Goal: Information Seeking & Learning: Learn about a topic

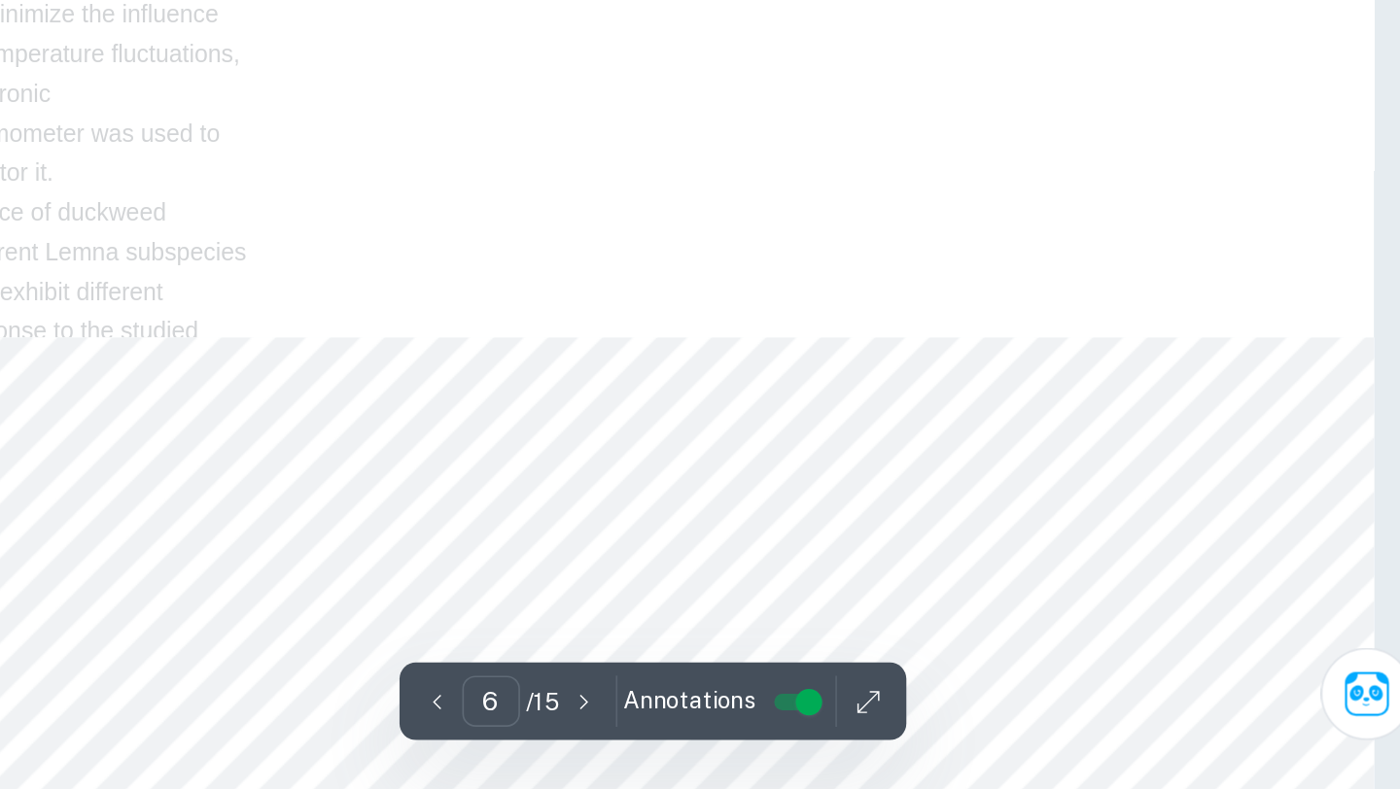
scroll to position [6810, 0]
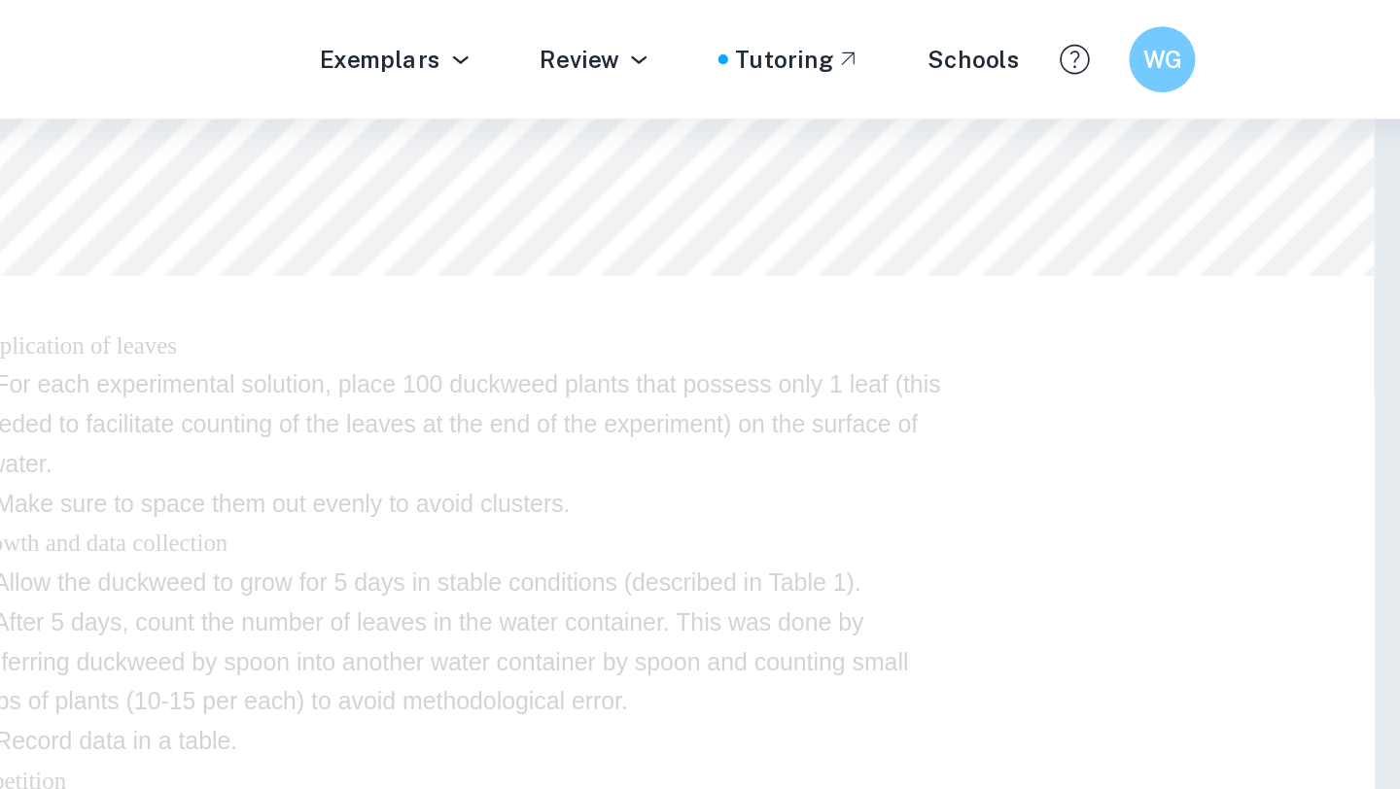
type input "9"
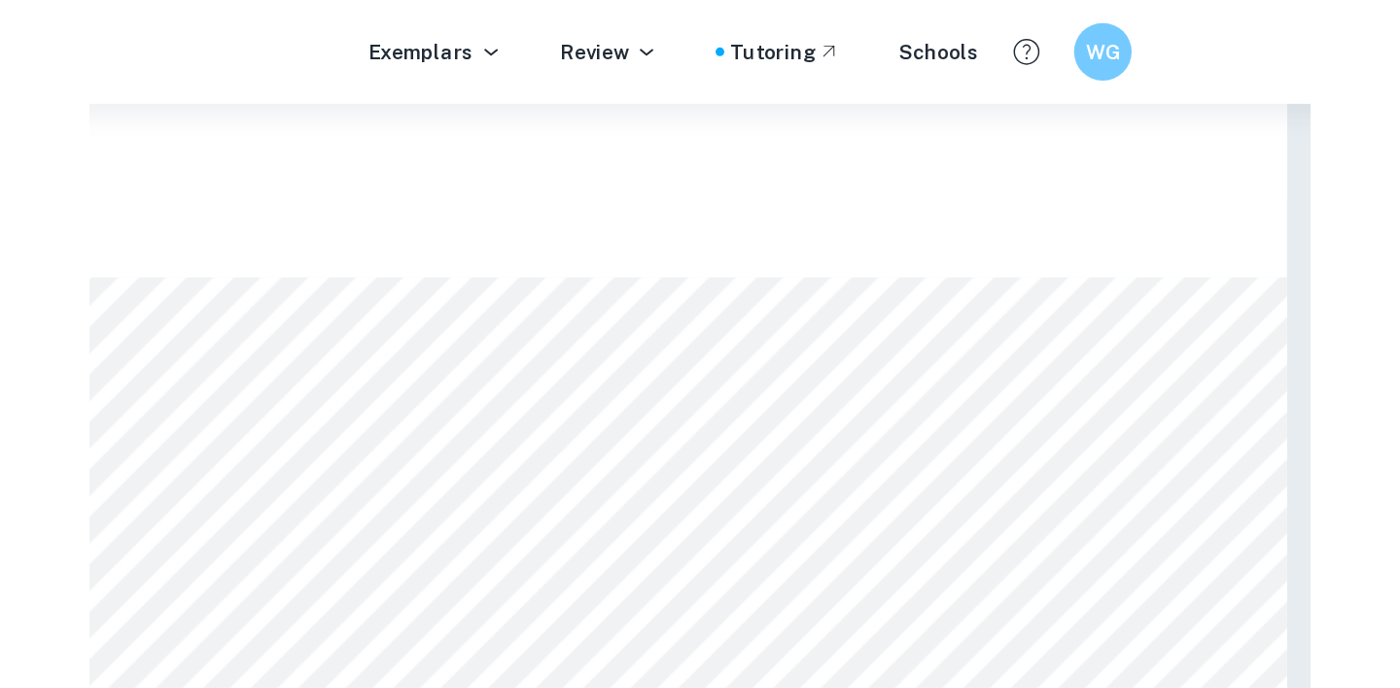
scroll to position [9497, 0]
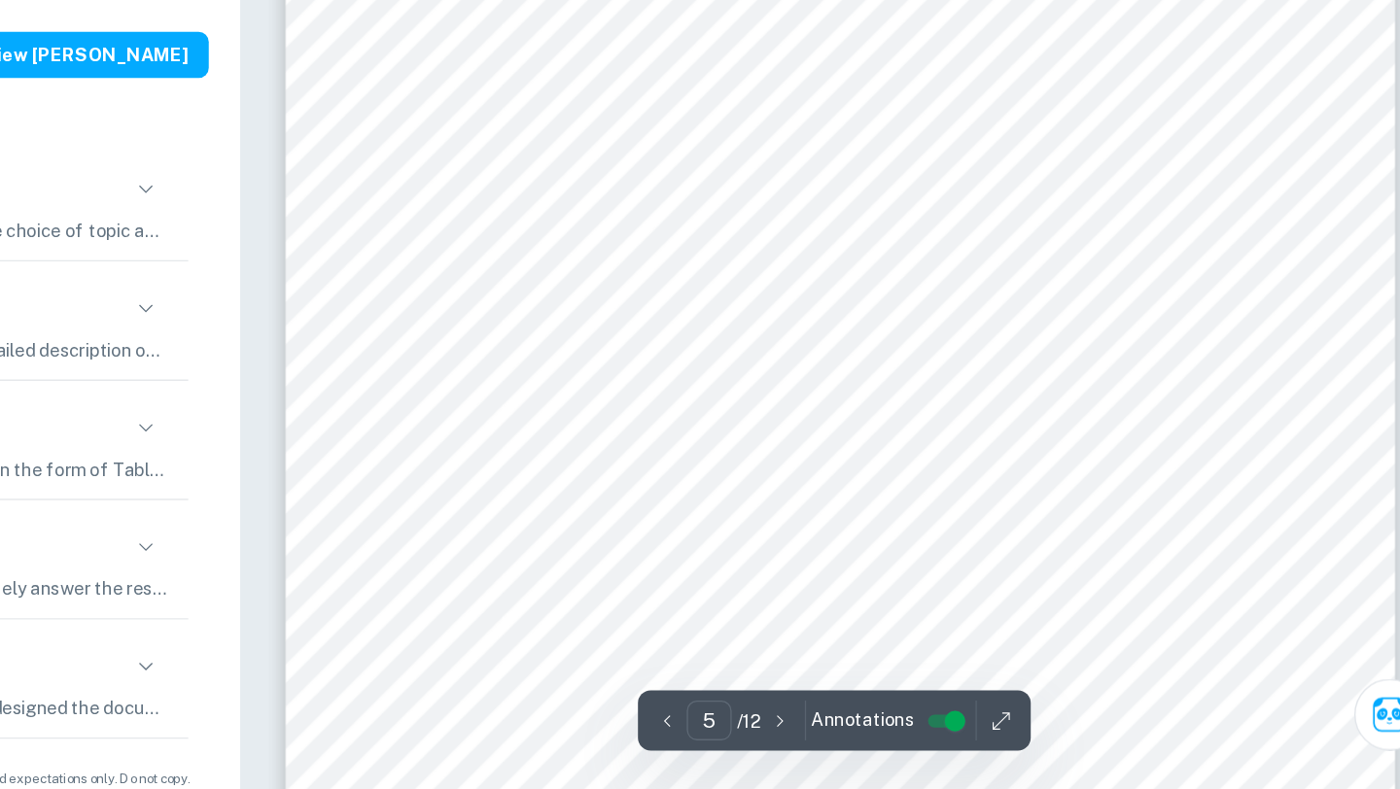
scroll to position [4448, 0]
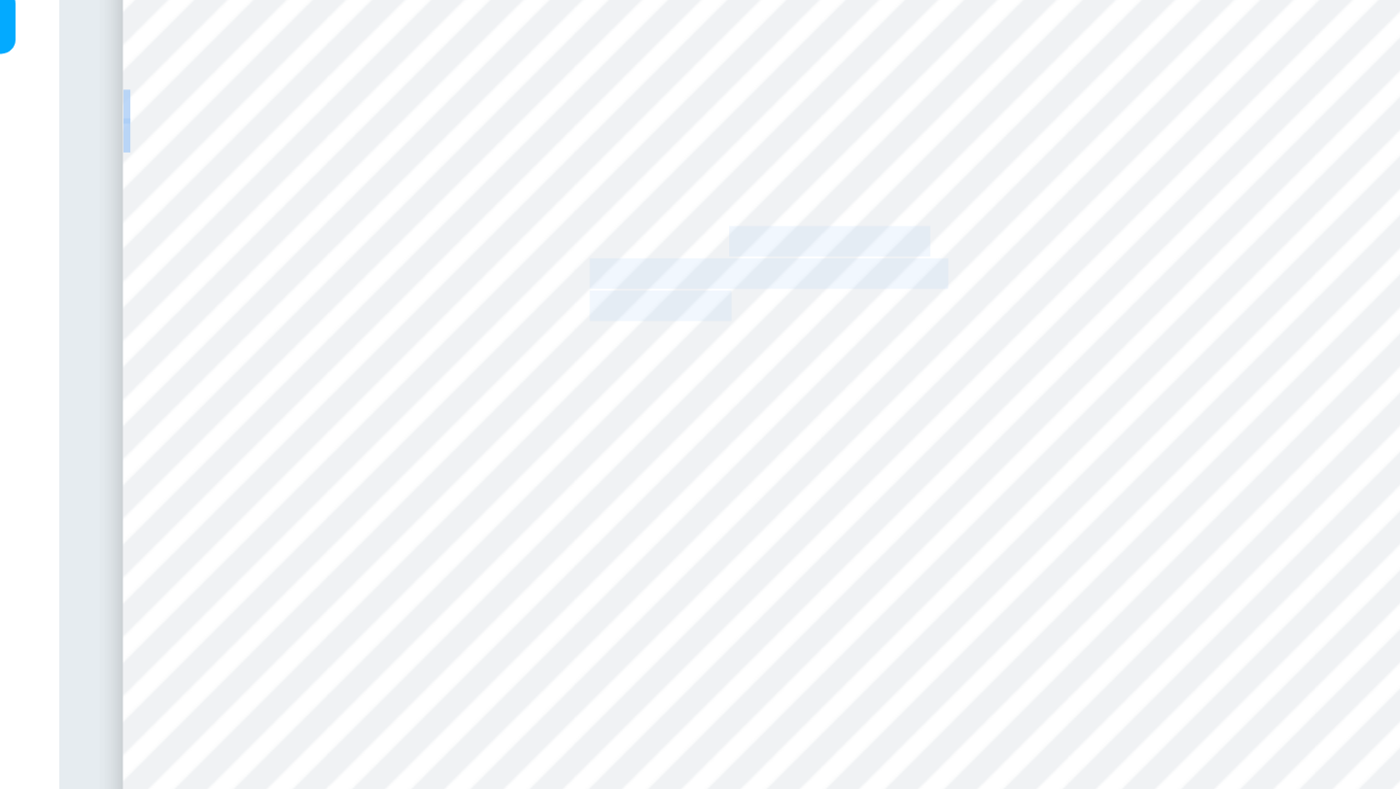
drag, startPoint x: 854, startPoint y: 344, endPoint x: 853, endPoint y: 384, distance: 39.9
click at [853, 384] on div "5 TABLE 1 3 QUALITATIVE OBSERVATIONS: Table Displaying Notable Qualitative Obse…" at bounding box center [945, 706] width 840 height 1087
click at [853, 384] on span "whereas all the remaining trials" at bounding box center [873, 388] width 190 height 16
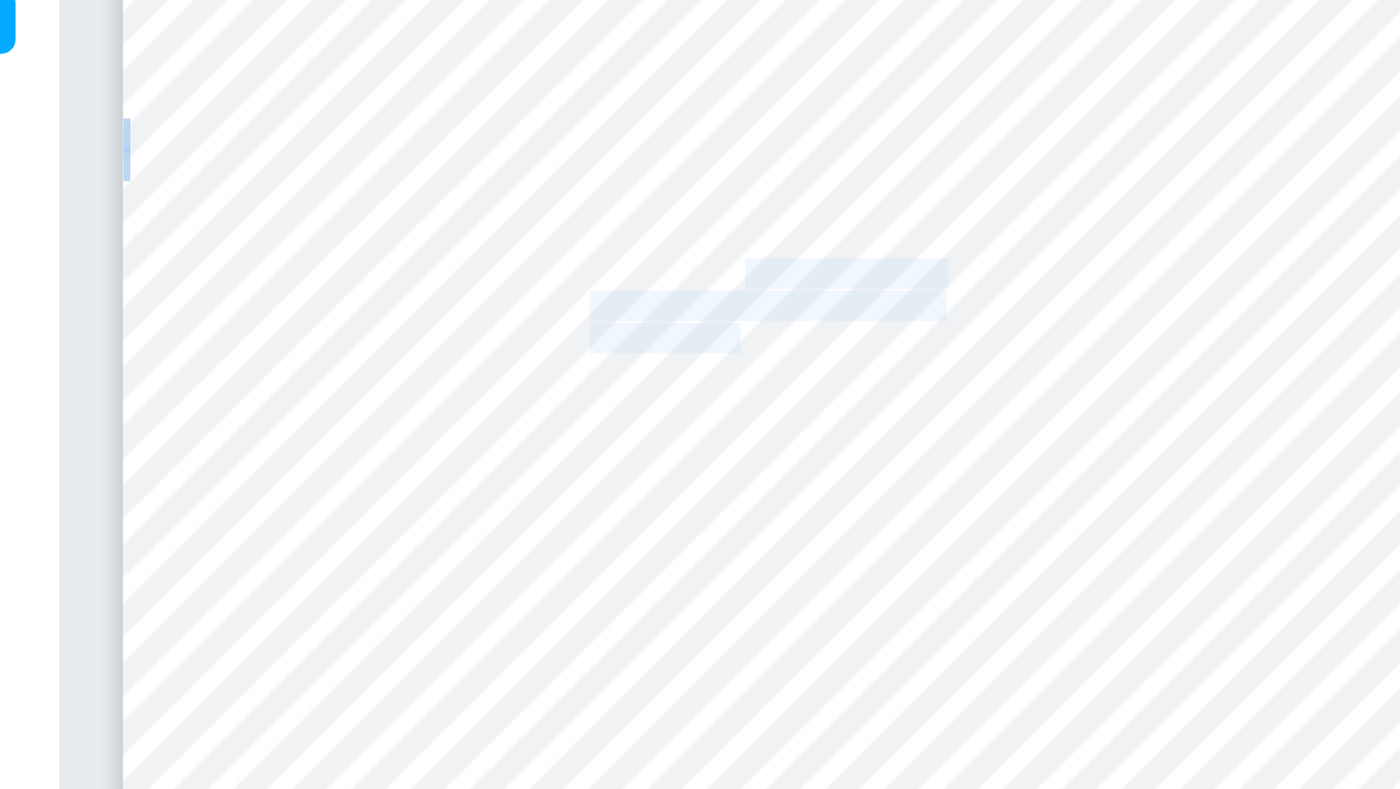
drag, startPoint x: 859, startPoint y: 399, endPoint x: 860, endPoint y: 370, distance: 28.2
click at [860, 370] on div "5 TABLE 1 3 QUALITATIVE OBSERVATIONS: Table Displaying Notable Qualitative Obse…" at bounding box center [945, 706] width 840 height 1087
click at [860, 370] on span "oxygen concentration and time," at bounding box center [873, 371] width 191 height 16
drag, startPoint x: 881, startPoint y: 344, endPoint x: 878, endPoint y: 404, distance: 60.3
click at [878, 404] on div "5 TABLE 1 3 QUALITATIVE OBSERVATIONS: Table Displaying Notable Qualitative Obse…" at bounding box center [945, 706] width 840 height 1087
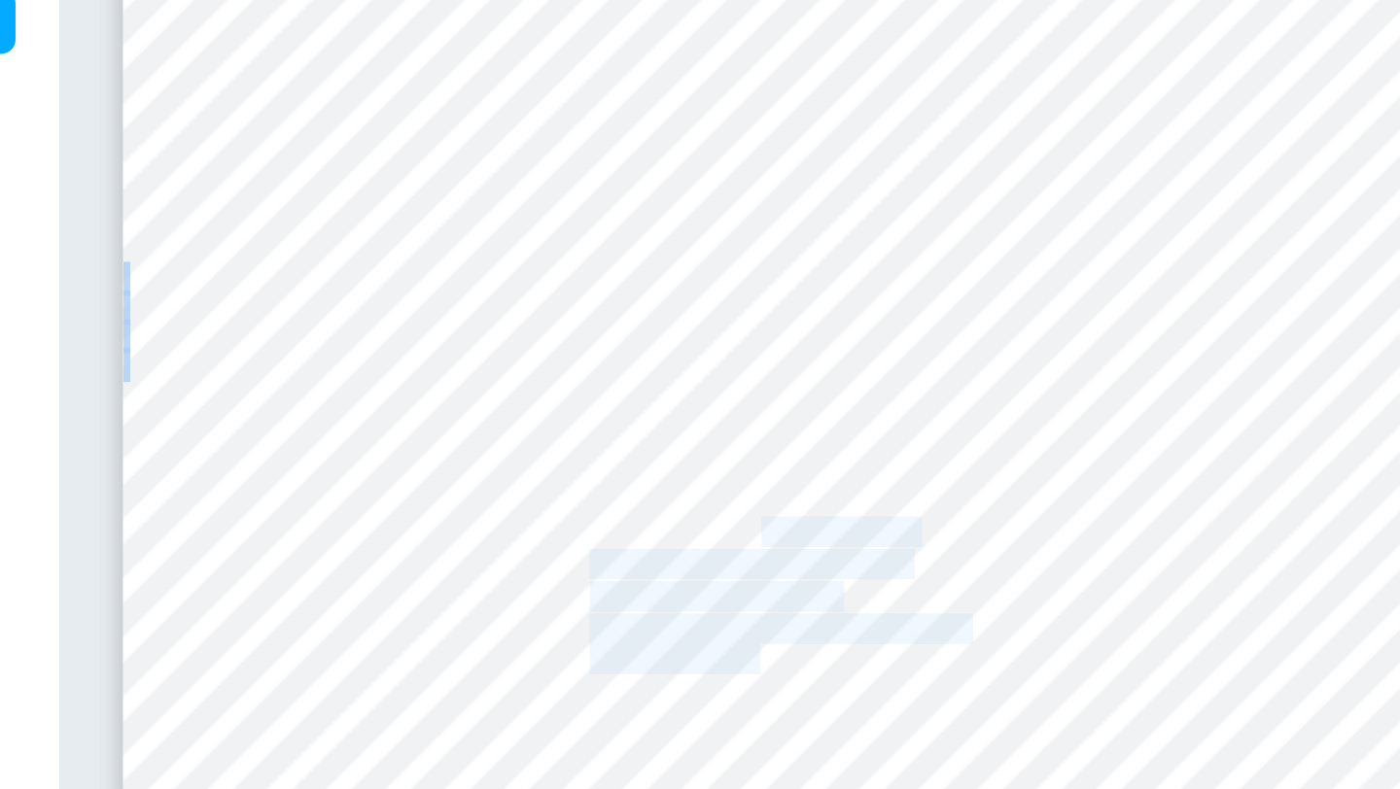
drag, startPoint x: 870, startPoint y: 580, endPoint x: 870, endPoint y: 516, distance: 64.2
click at [870, 516] on div "5 TABLE 1 3 QUALITATIVE OBSERVATIONS: Table Displaying Notable Qualitative Obse…" at bounding box center [945, 706] width 840 height 1087
click at [870, 516] on span "Oxygen bubbles were visible" at bounding box center [866, 511] width 176 height 16
drag, startPoint x: 870, startPoint y: 516, endPoint x: 862, endPoint y: 578, distance: 62.7
click at [862, 578] on div "5 TABLE 1 3 QUALITATIVE OBSERVATIONS: Table Displaying Notable Qualitative Obse…" at bounding box center [945, 706] width 840 height 1087
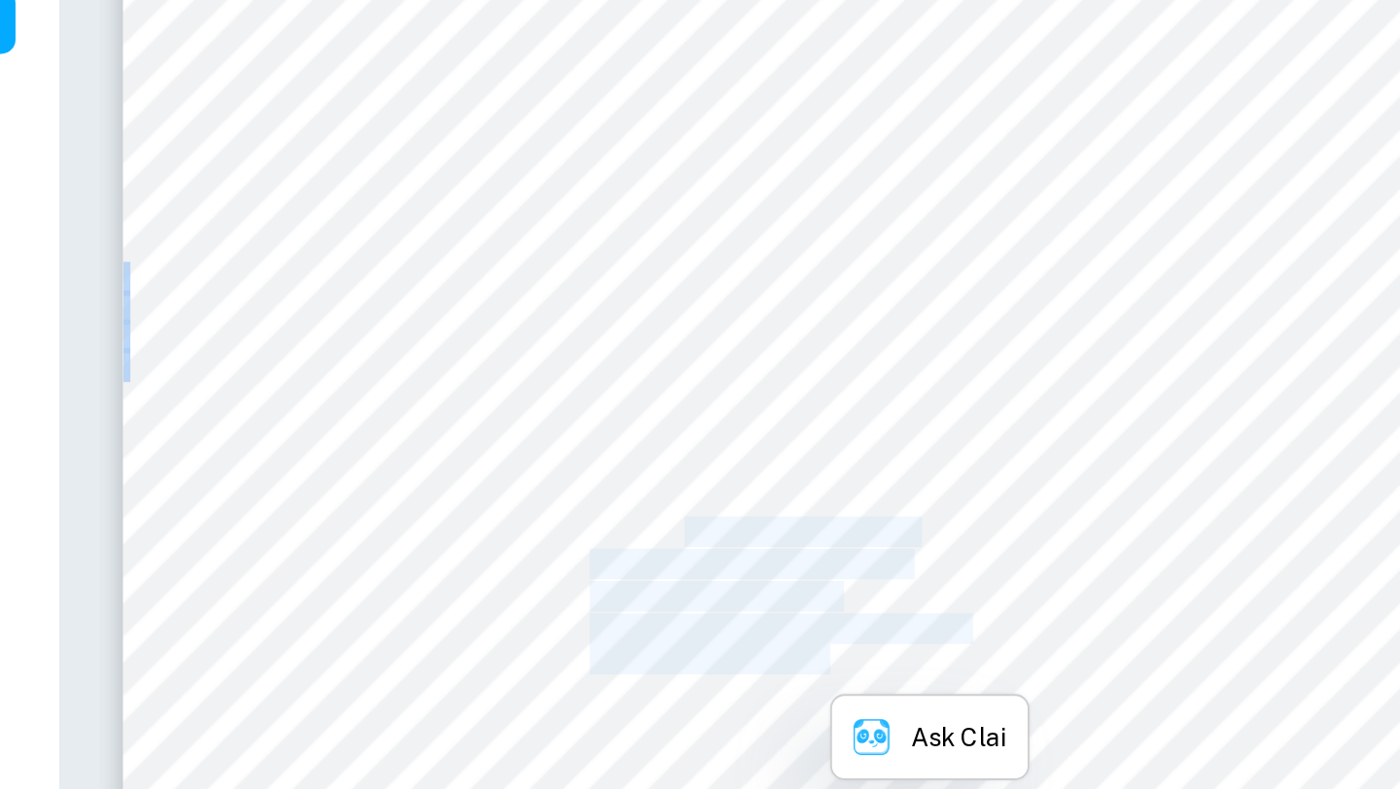
click at [862, 578] on span "oxygen concentration levels." at bounding box center [864, 580] width 173 height 16
drag, startPoint x: 857, startPoint y: 581, endPoint x: 842, endPoint y: 516, distance: 67.0
click at [842, 516] on div "5 TABLE 1 3 QUALITATIVE OBSERVATIONS: Table Displaying Notable Qualitative Obse…" at bounding box center [945, 706] width 840 height 1087
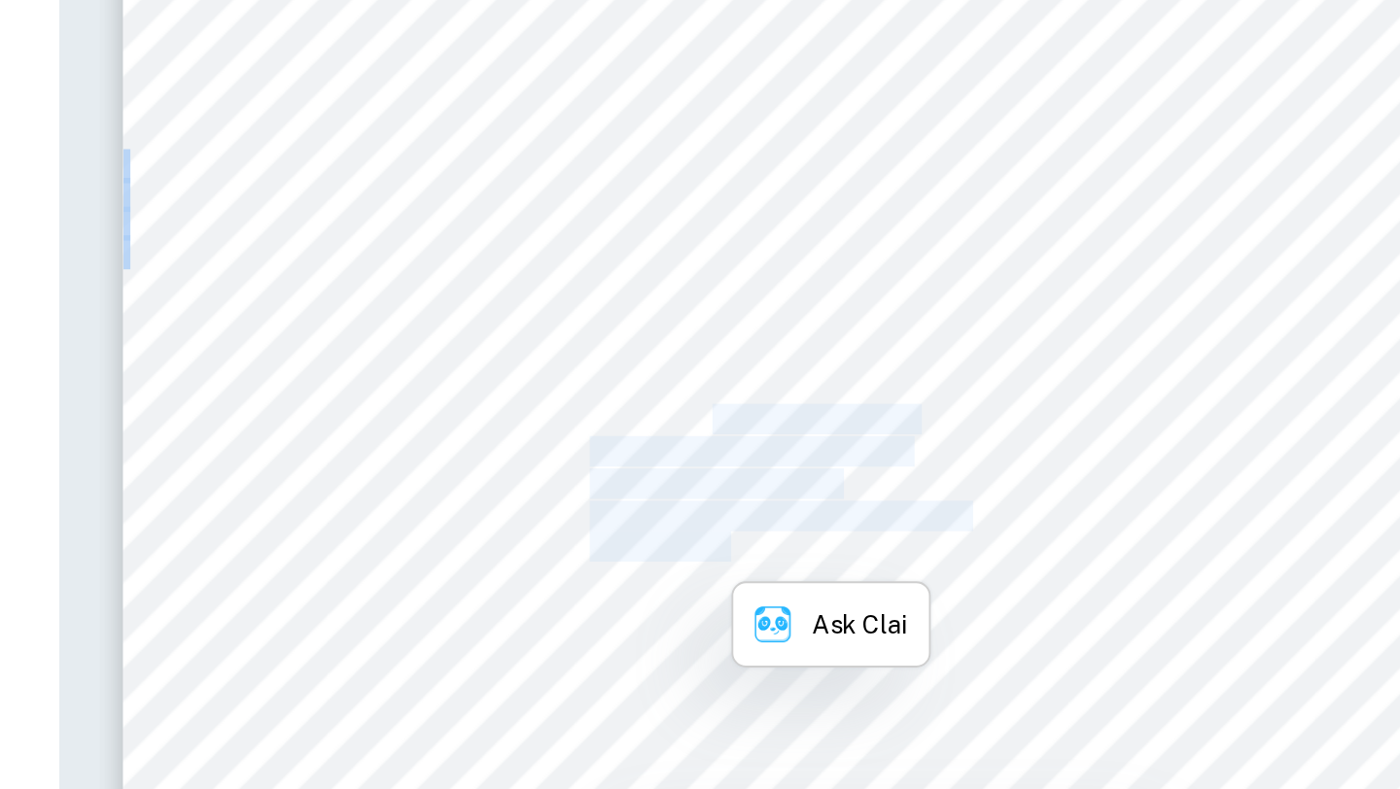
click at [854, 540] on span "Additionally, this trial" at bounding box center [845, 546] width 134 height 16
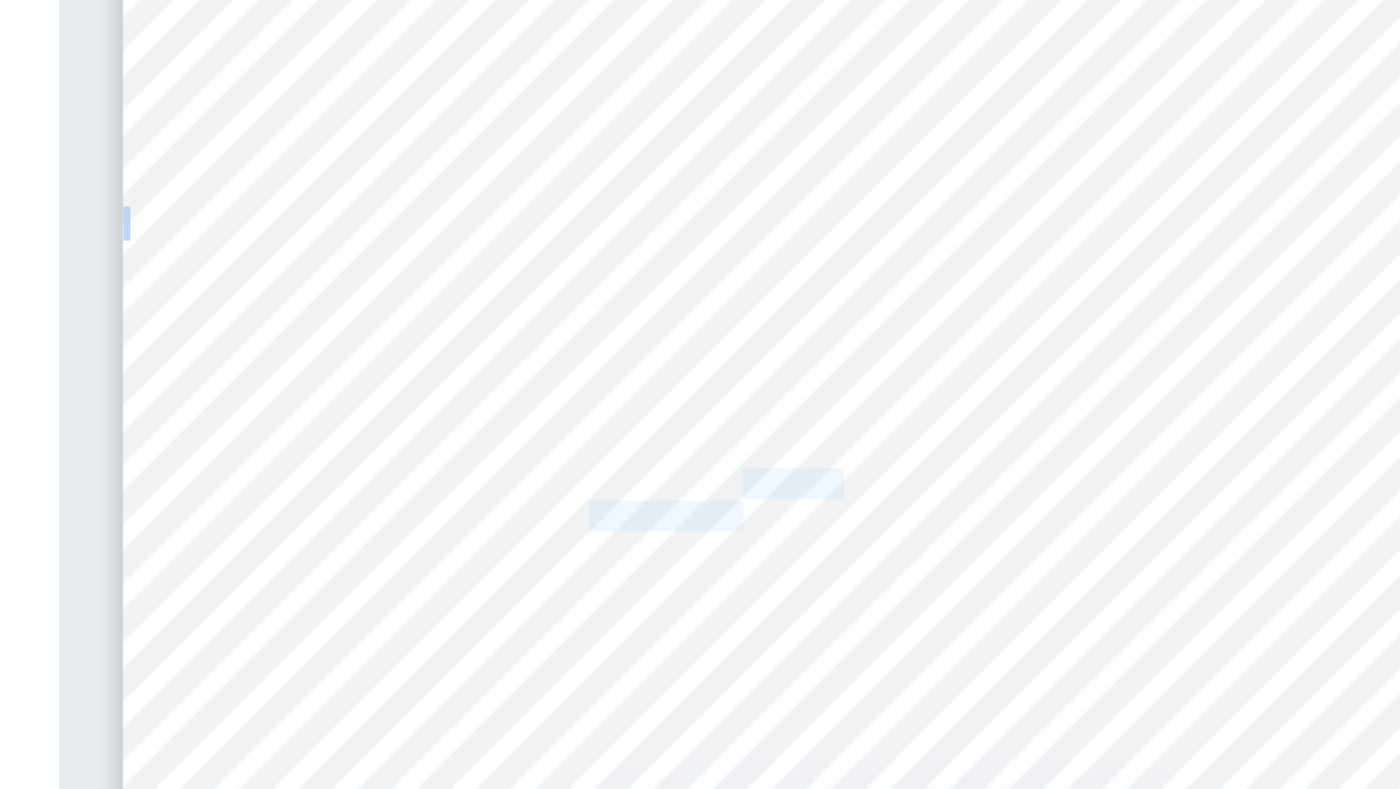
drag, startPoint x: 858, startPoint y: 563, endPoint x: 858, endPoint y: 536, distance: 27.2
click at [858, 536] on div "5 TABLE 1 3 QUALITATIVE OBSERVATIONS: Table Displaying Notable Qualitative Obse…" at bounding box center [945, 706] width 840 height 1087
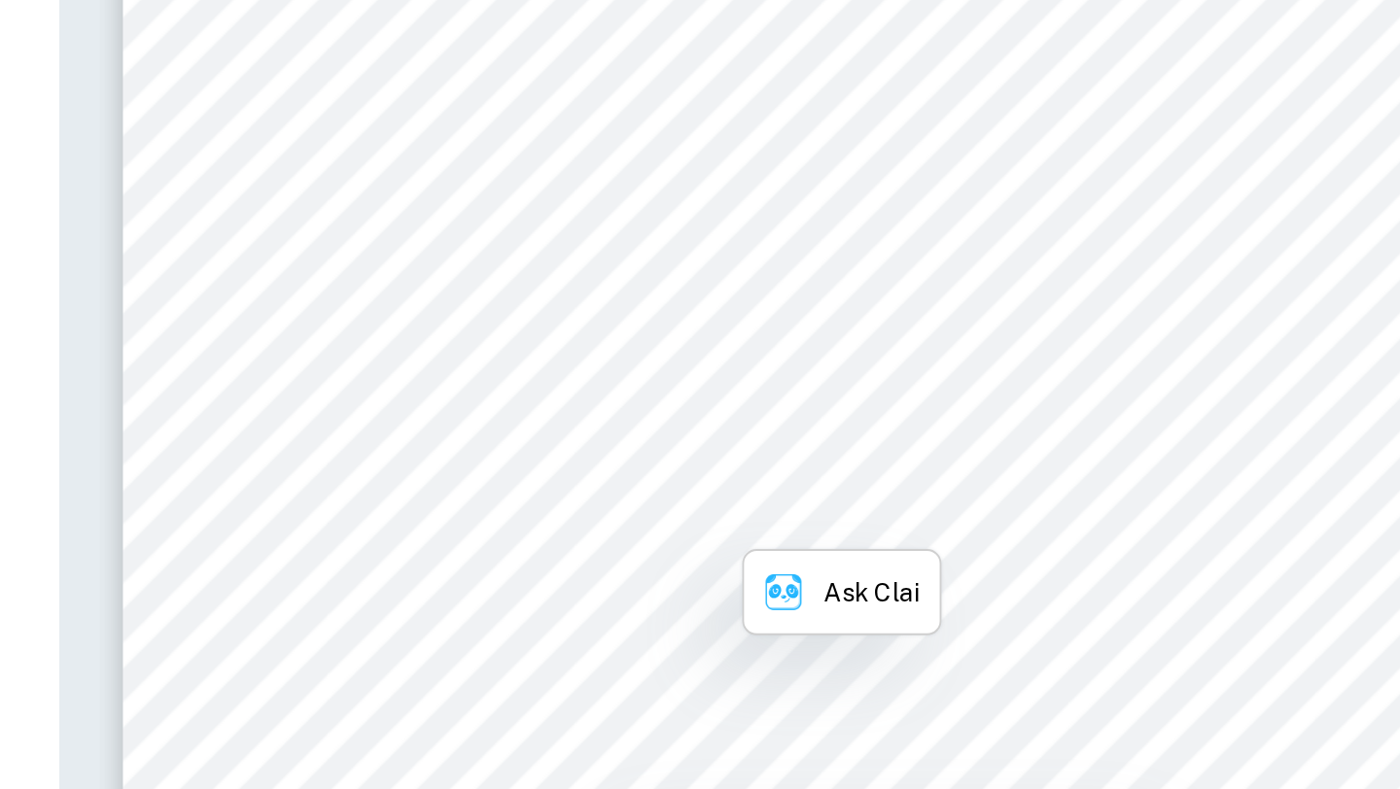
click at [858, 538] on span "Additionally, this trial" at bounding box center [845, 546] width 134 height 16
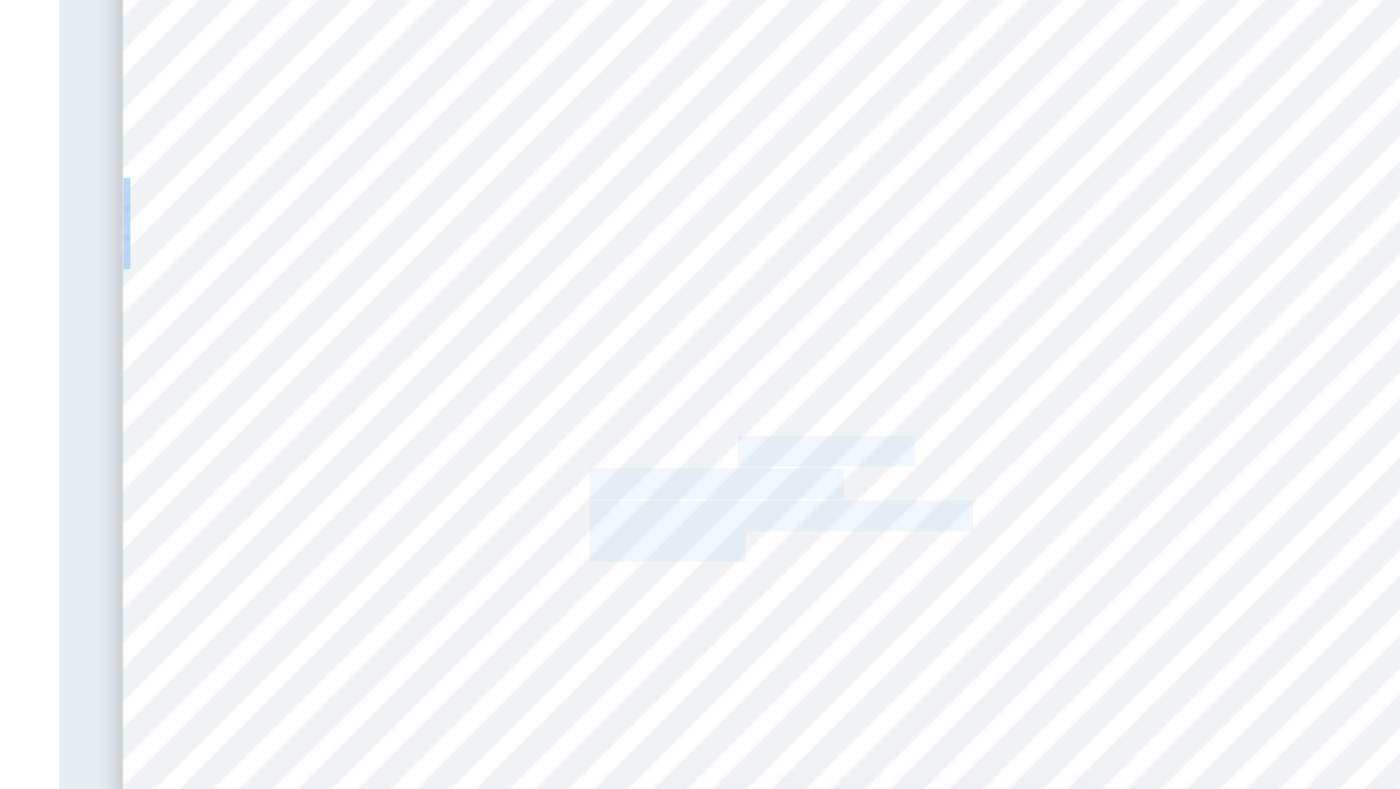
drag, startPoint x: 858, startPoint y: 519, endPoint x: 857, endPoint y: 581, distance: 62.2
click at [857, 581] on div "5 TABLE 1 3 QUALITATIVE OBSERVATIONS: Table Displaying Notable Qualitative Obse…" at bounding box center [945, 706] width 840 height 1087
click at [857, 581] on span "oxygen concentration levels." at bounding box center [864, 580] width 173 height 16
drag, startPoint x: 857, startPoint y: 581, endPoint x: 857, endPoint y: 525, distance: 56.4
click at [857, 525] on div "5 TABLE 1 3 QUALITATIVE OBSERVATIONS: Table Displaying Notable Qualitative Obse…" at bounding box center [945, 706] width 840 height 1087
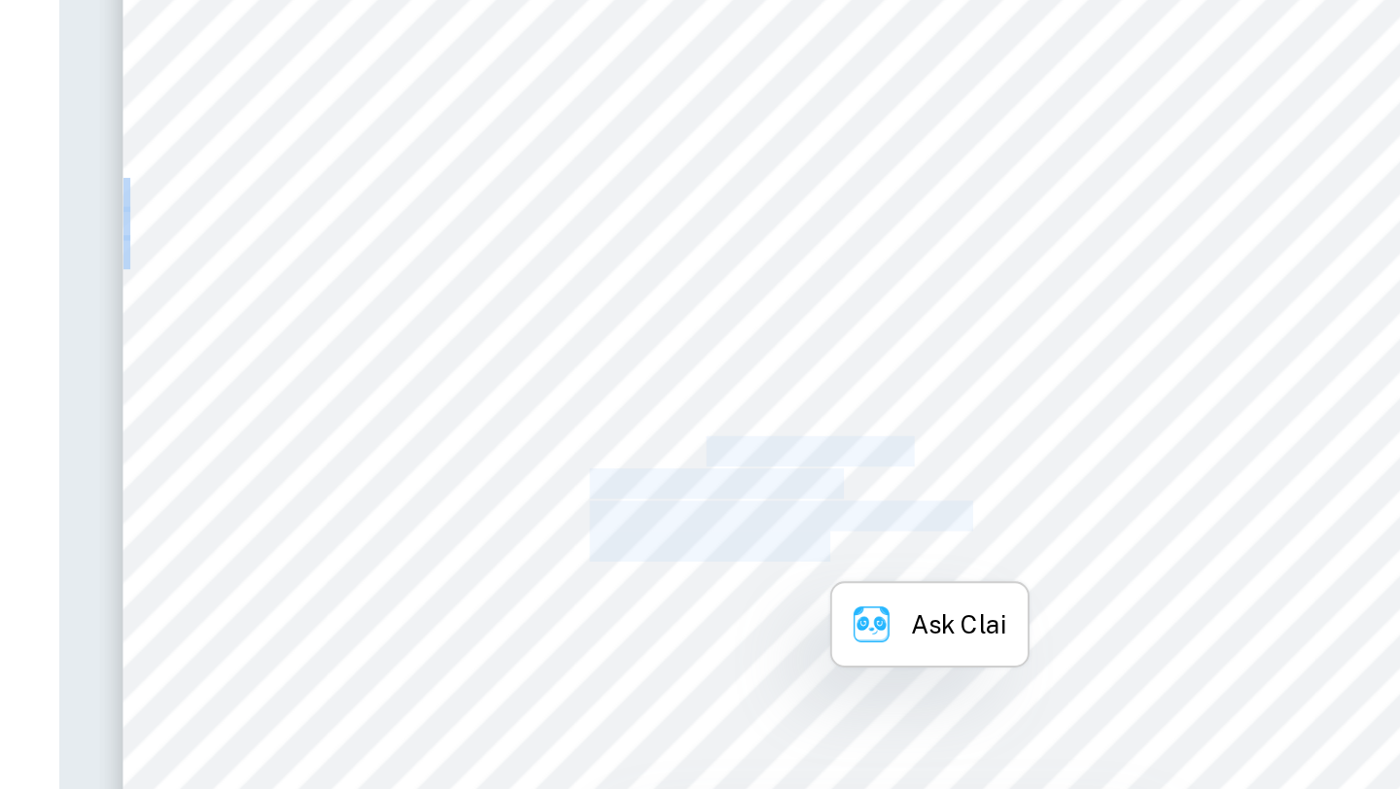
click at [857, 525] on span "within the Erlenmeyer flask." at bounding box center [864, 528] width 172 height 16
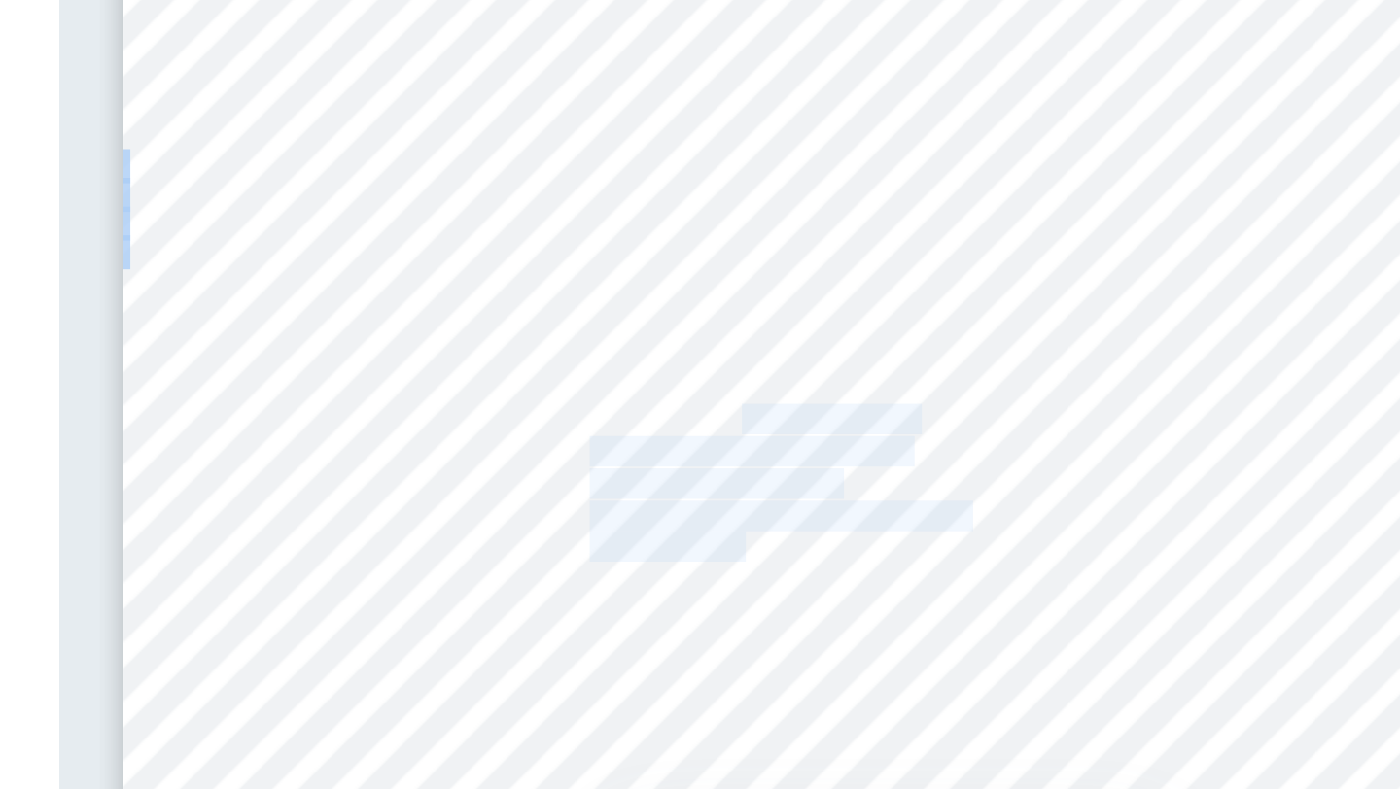
drag, startPoint x: 859, startPoint y: 512, endPoint x: 858, endPoint y: 576, distance: 64.2
click at [858, 576] on div "5 TABLE 1 3 QUALITATIVE OBSERVATIONS: Table Displaying Notable Qualitative Obse…" at bounding box center [945, 706] width 840 height 1087
drag, startPoint x: 914, startPoint y: 580, endPoint x: 848, endPoint y: 510, distance: 96.3
click at [848, 510] on div "5 TABLE 1 3 QUALITATIVE OBSERVATIONS: Table Displaying Notable Qualitative Obse…" at bounding box center [945, 706] width 840 height 1087
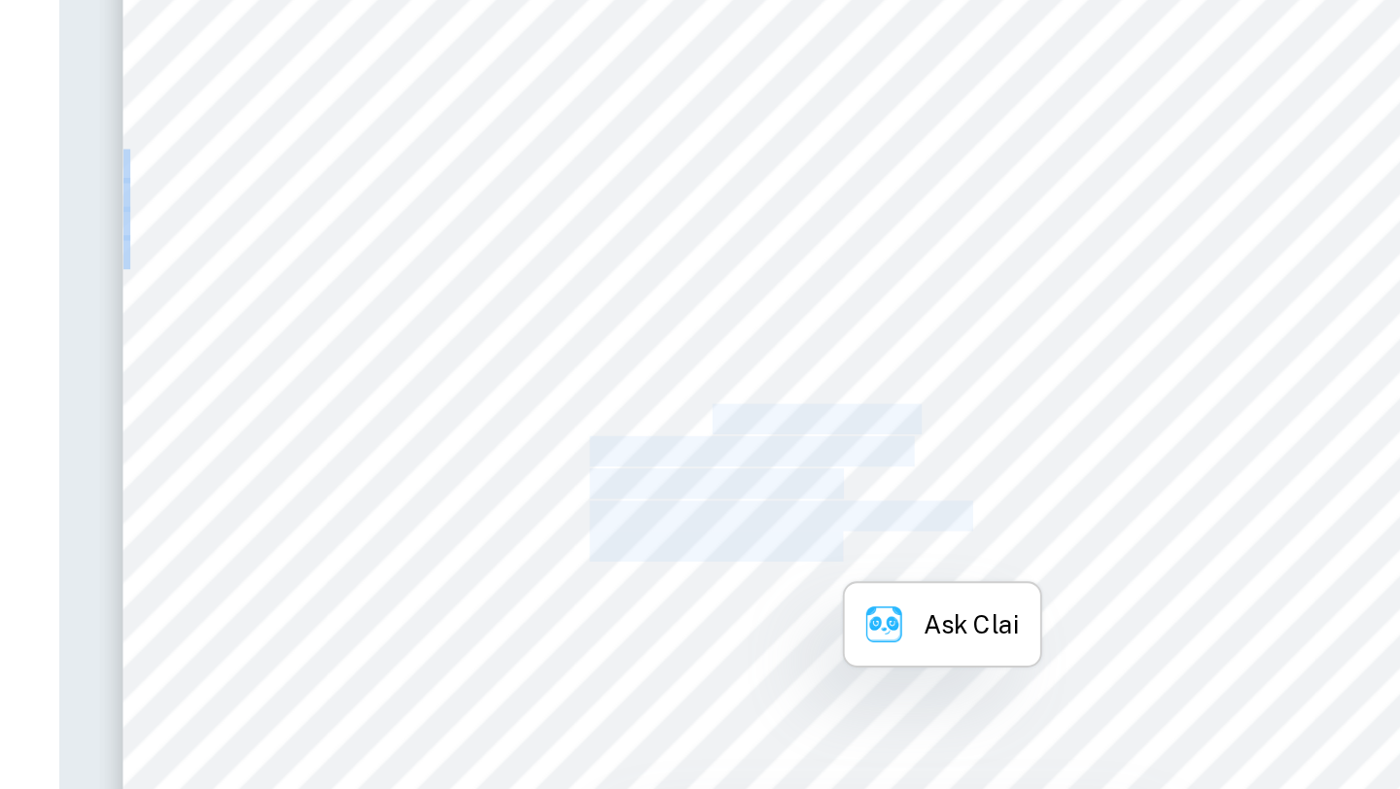
click at [848, 510] on span "Oxygen bubbles were visible" at bounding box center [866, 511] width 176 height 16
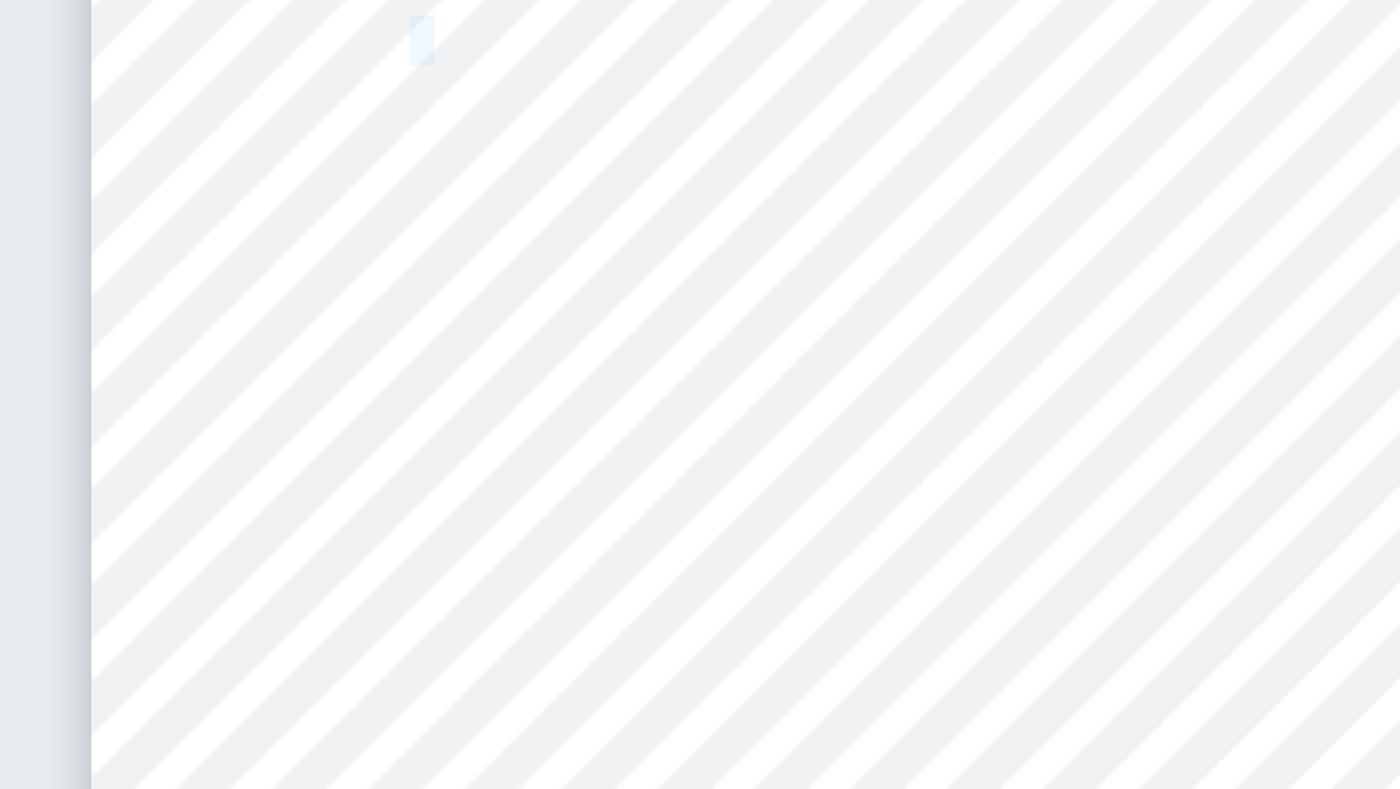
drag, startPoint x: 627, startPoint y: 334, endPoint x: 639, endPoint y: 334, distance: 11.7
click at [639, 334] on span "Increment: 3 (pH 6)" at bounding box center [613, 336] width 121 height 16
click at [634, 515] on span "Increment: 4 (pH 7)" at bounding box center [613, 511] width 121 height 16
click at [622, 513] on span "Increment: 4 (pH 7)" at bounding box center [613, 511] width 121 height 16
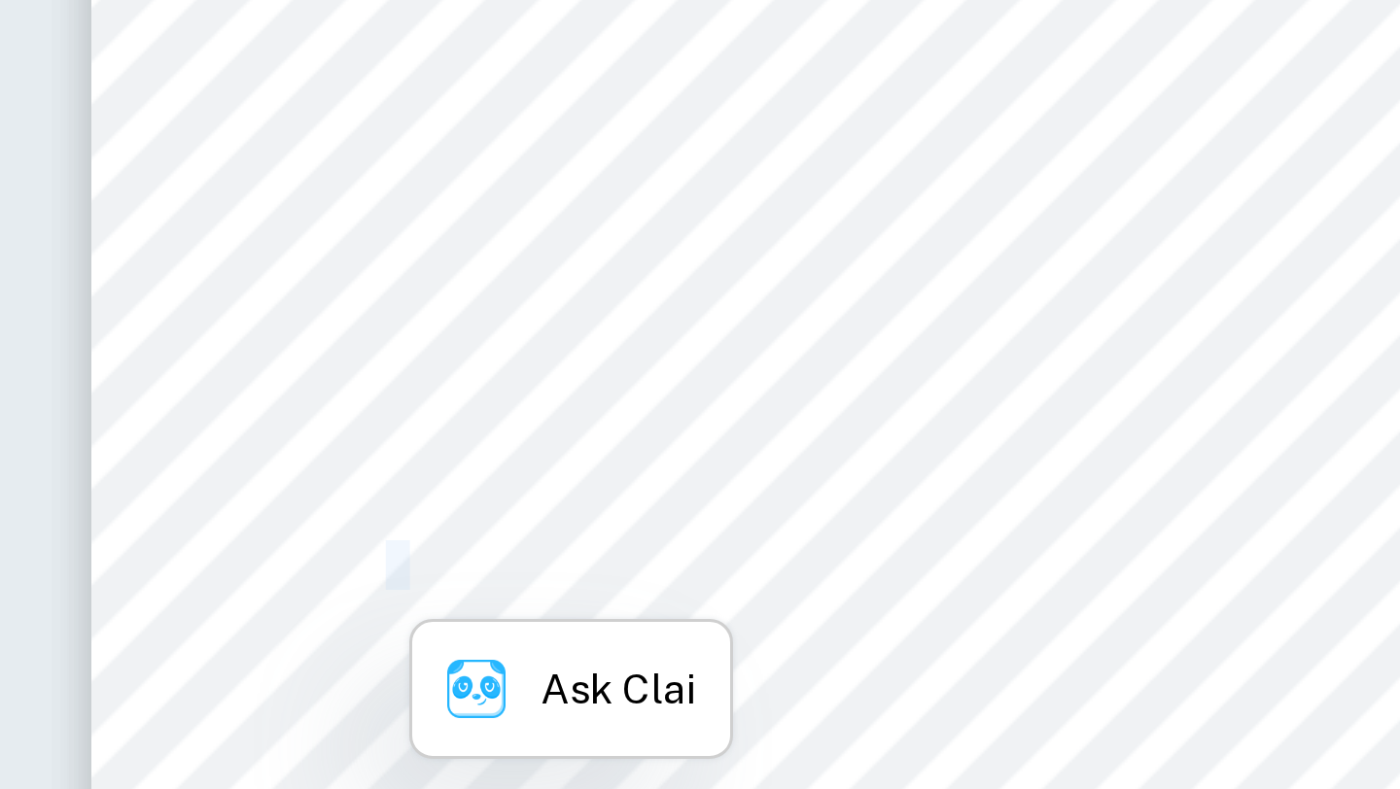
click at [622, 513] on span "Increment: 4 (pH 7)" at bounding box center [613, 511] width 121 height 16
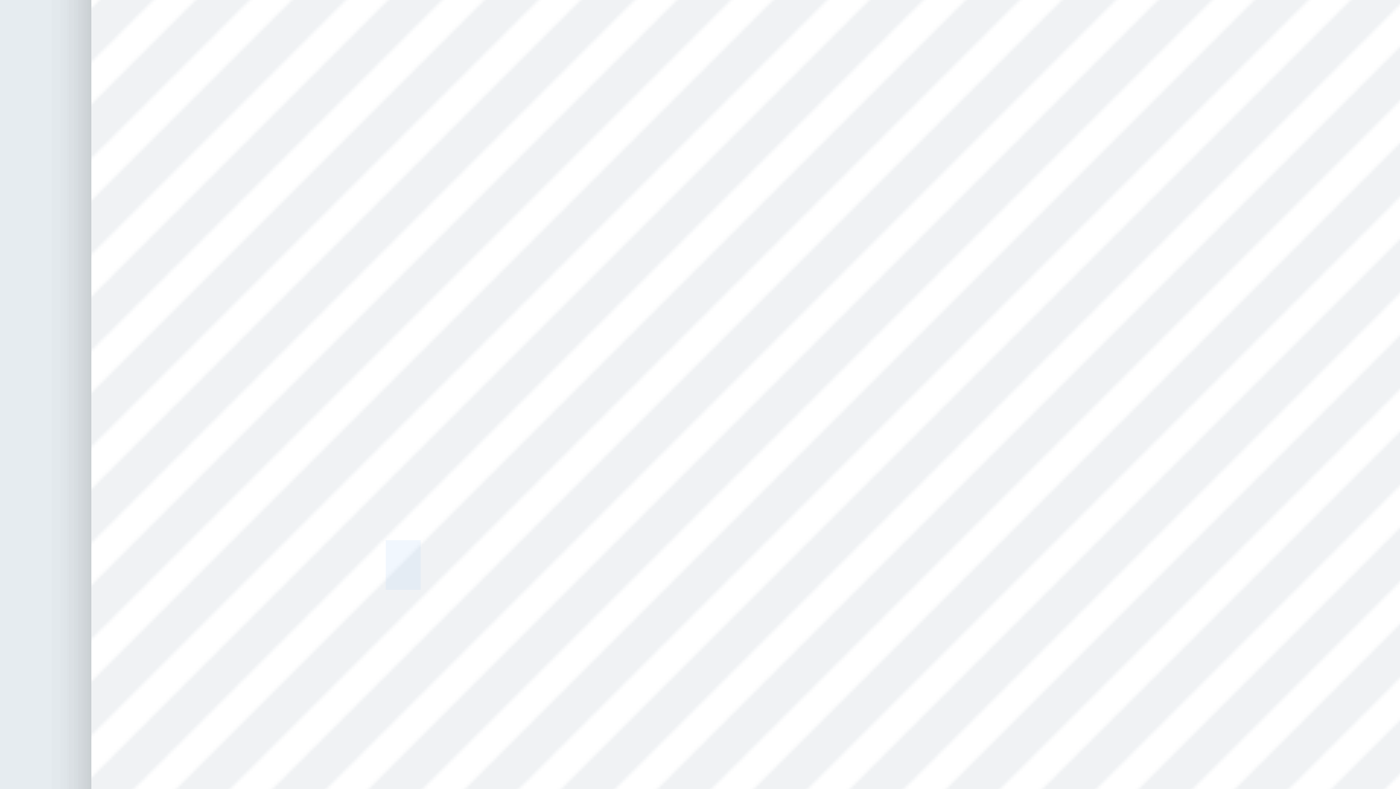
click at [630, 513] on span "Increment: 4 (pH 7)" at bounding box center [613, 511] width 121 height 16
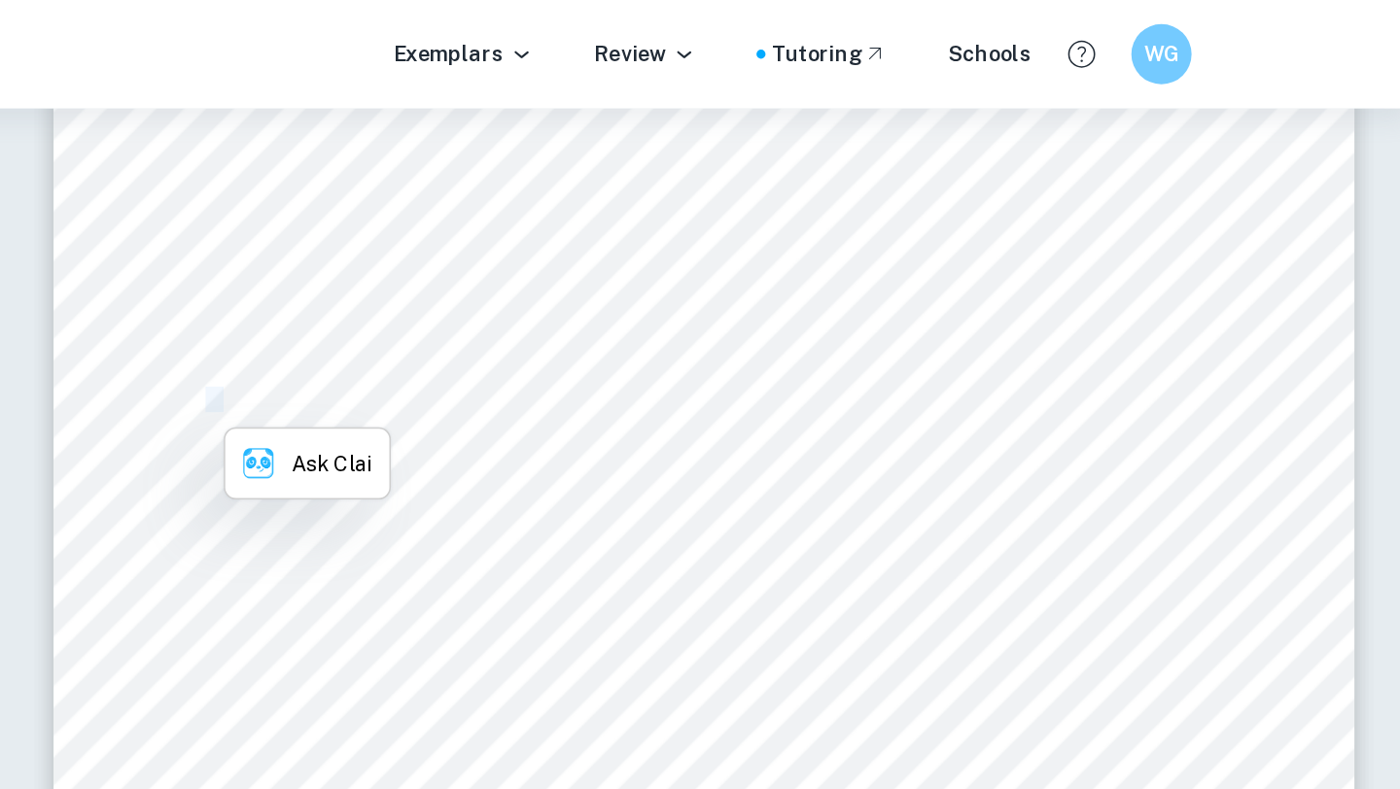
scroll to position [4526, 0]
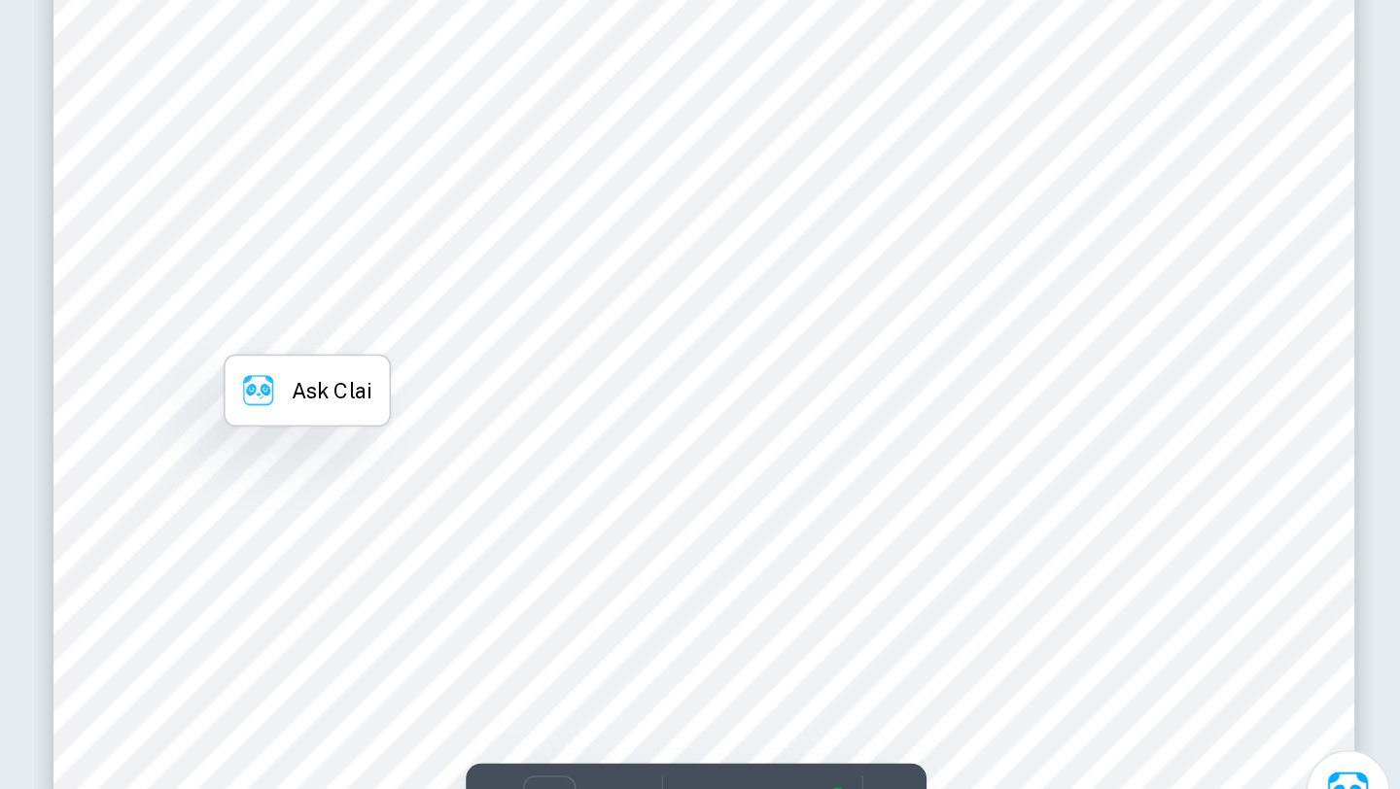
click at [706, 552] on div "5 TABLE 1 3 QUALITATIVE OBSERVATIONS: Table Displaying Notable Qualitative Obse…" at bounding box center [945, 629] width 840 height 1087
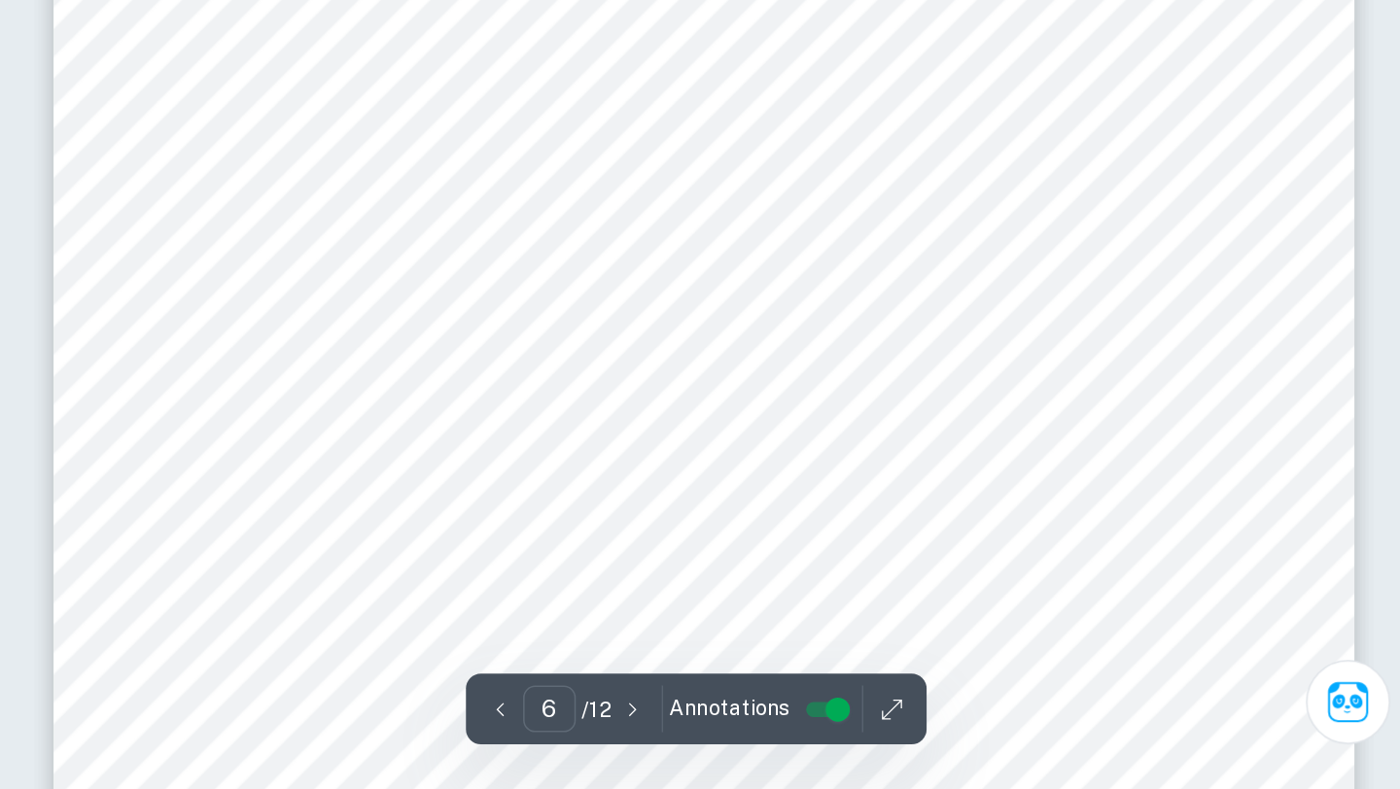
scroll to position [5604, 0]
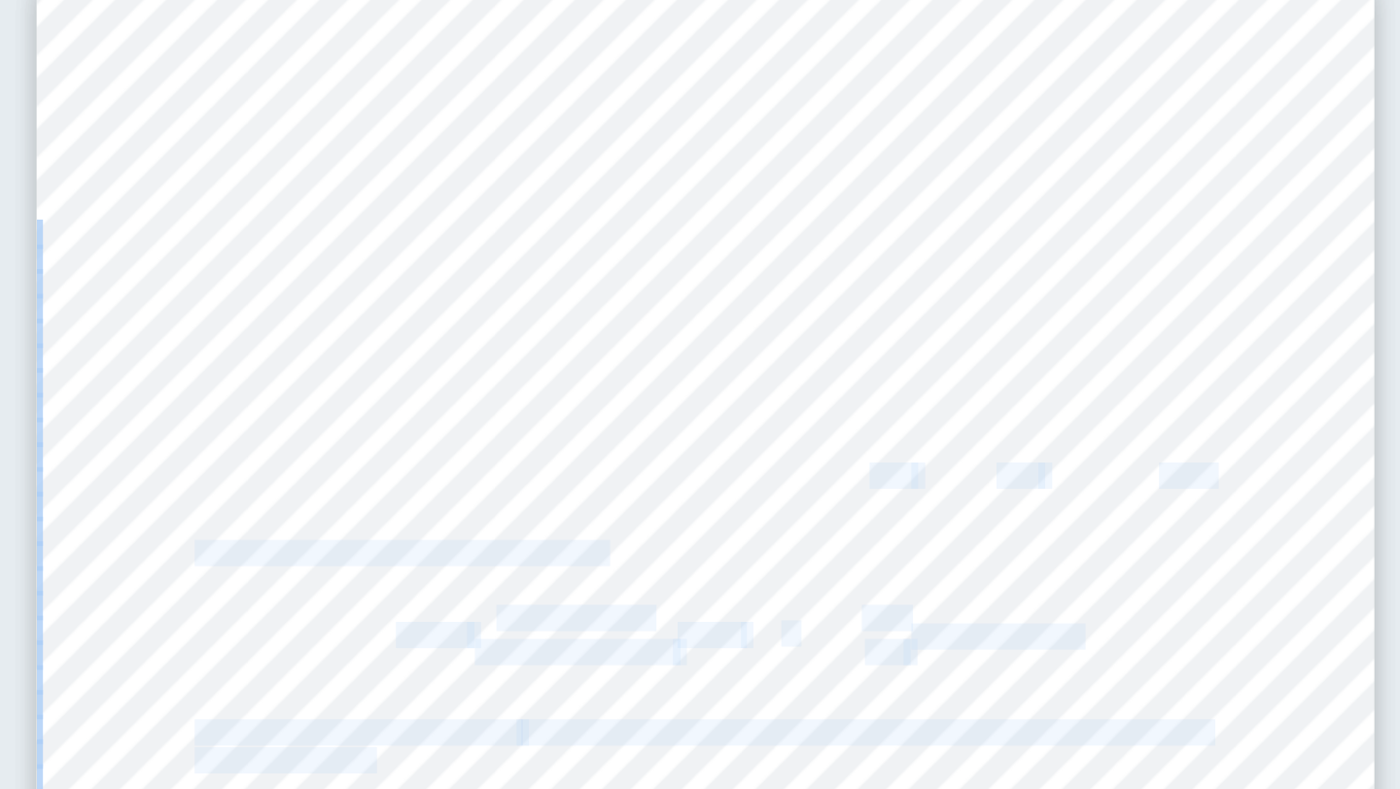
drag, startPoint x: 997, startPoint y: 419, endPoint x: 965, endPoint y: 415, distance: 32.3
click at [965, 415] on div "6 TABLE 3 3 PROCESSED DATA: Processed Data Table Displaying the Rate of Elodea …" at bounding box center [945, 647] width 840 height 1087
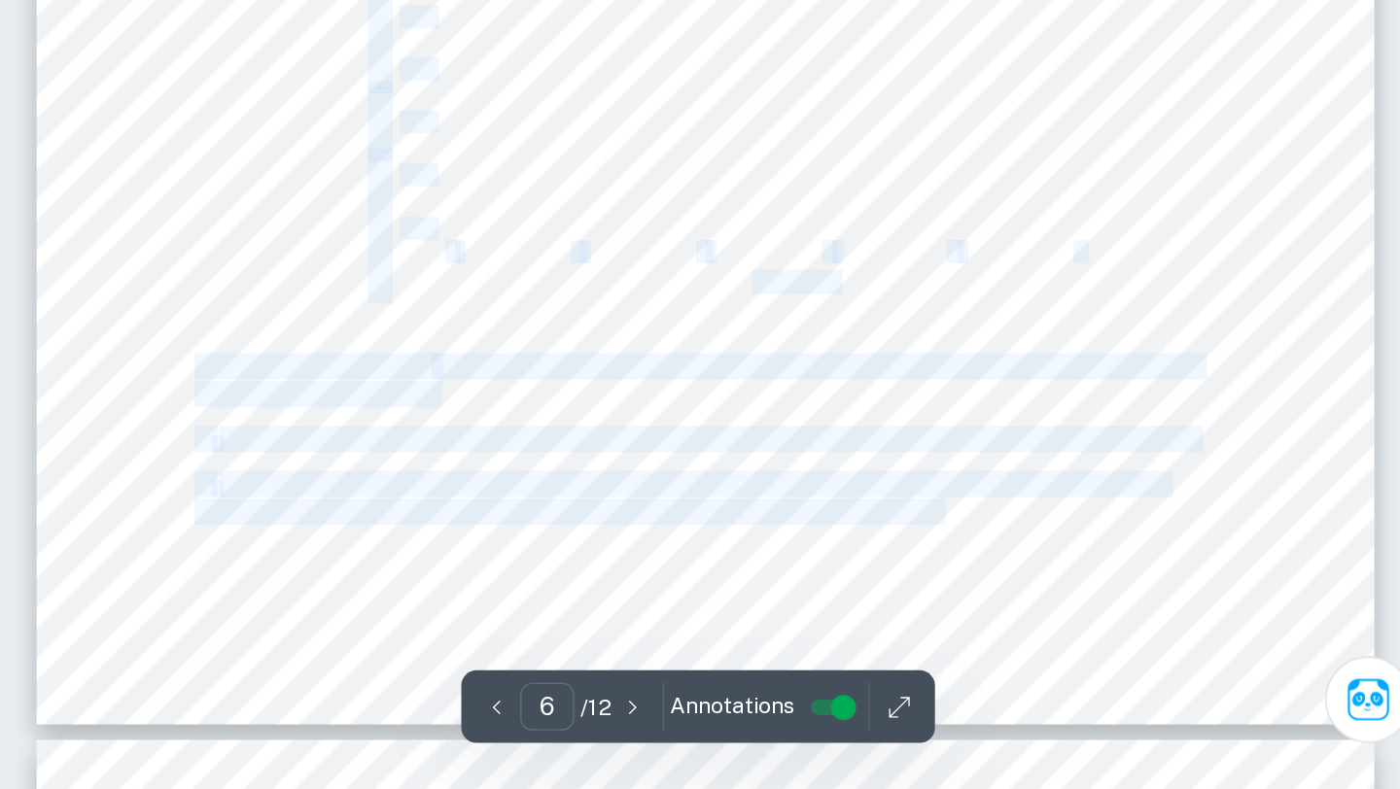
click at [931, 590] on span ": With the increase in pH level, there will be an increase in photosynthesis ra…" at bounding box center [937, 598] width 595 height 16
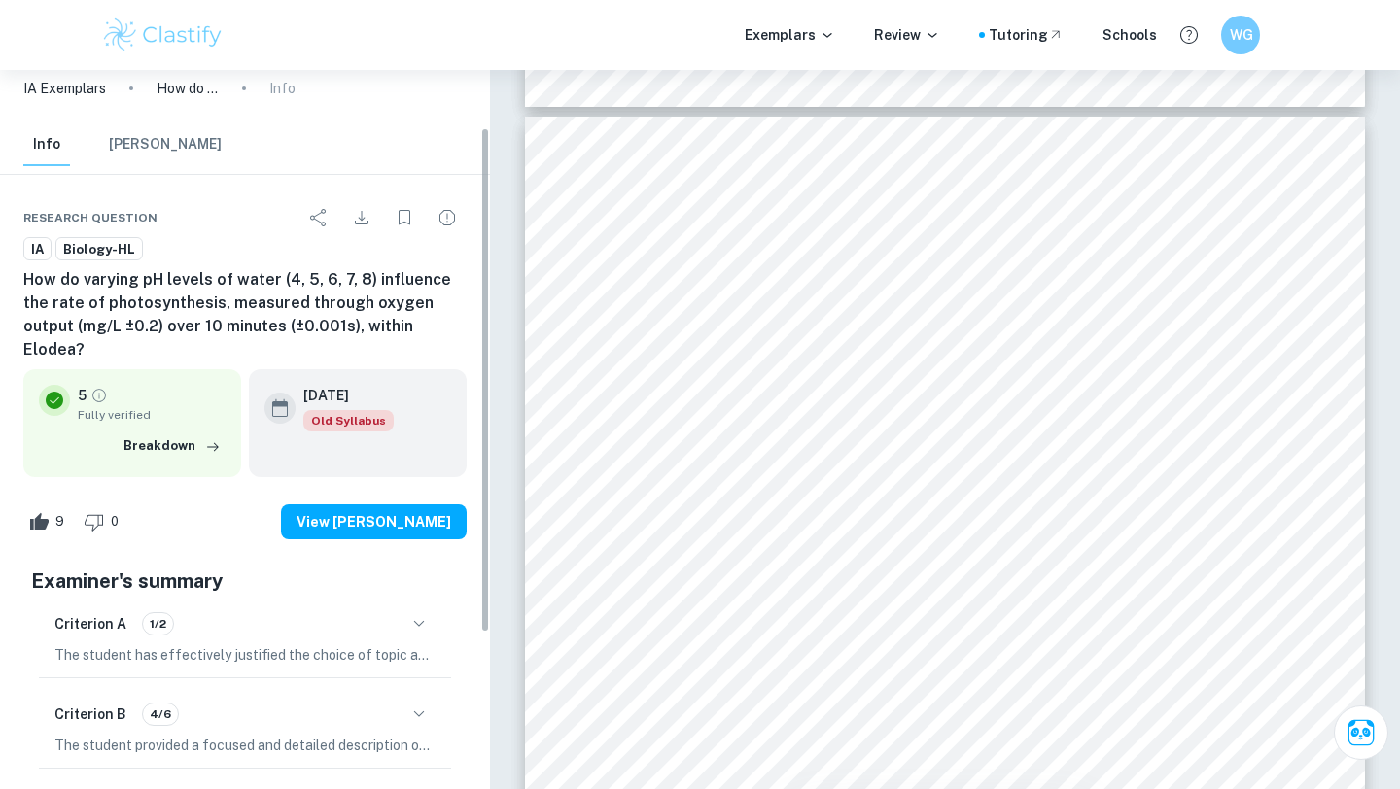
scroll to position [0, 0]
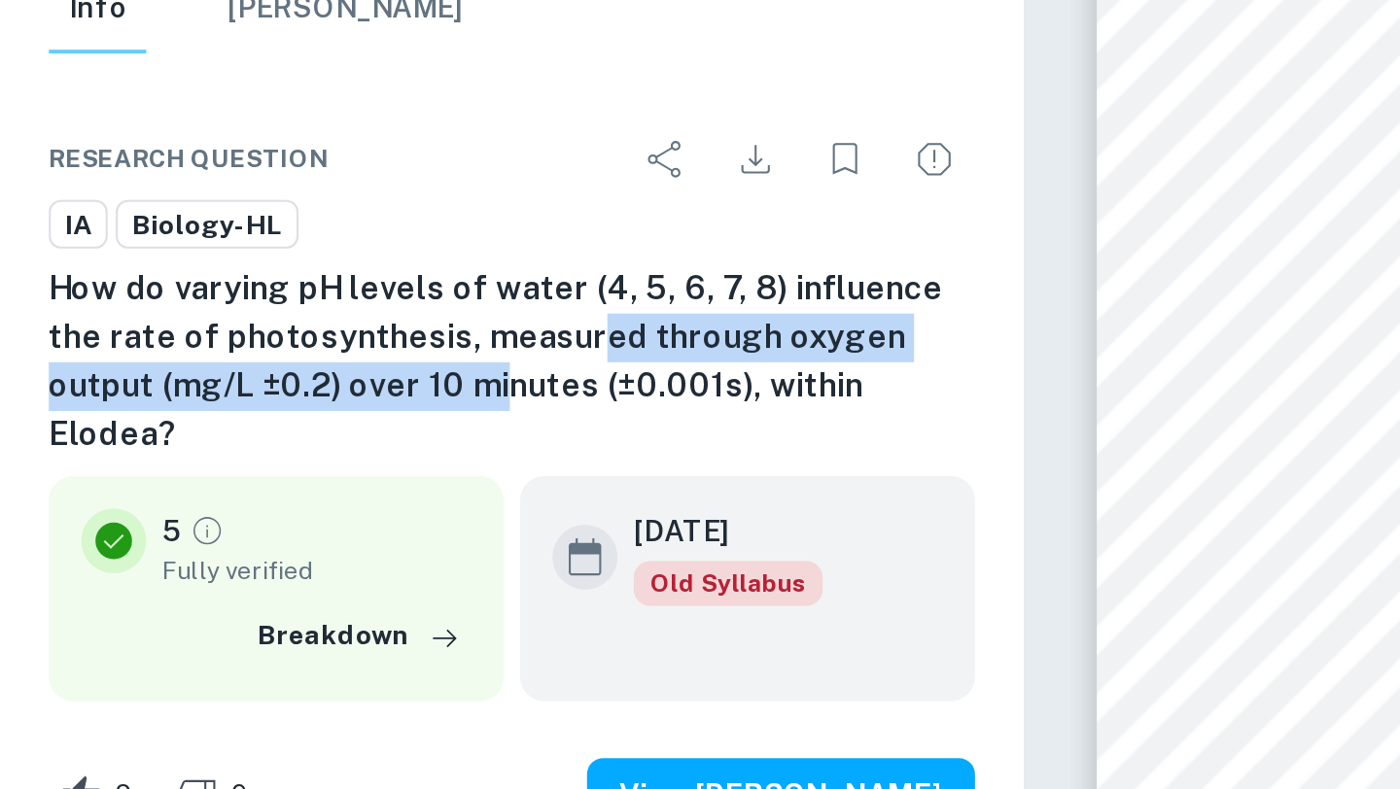
drag, startPoint x: 186, startPoint y: 330, endPoint x: 247, endPoint y: 322, distance: 61.9
click at [247, 322] on h6 "How do varying pH levels of water (4, 5, 6, 7, 8) influence the rate of photosy…" at bounding box center [244, 329] width 443 height 93
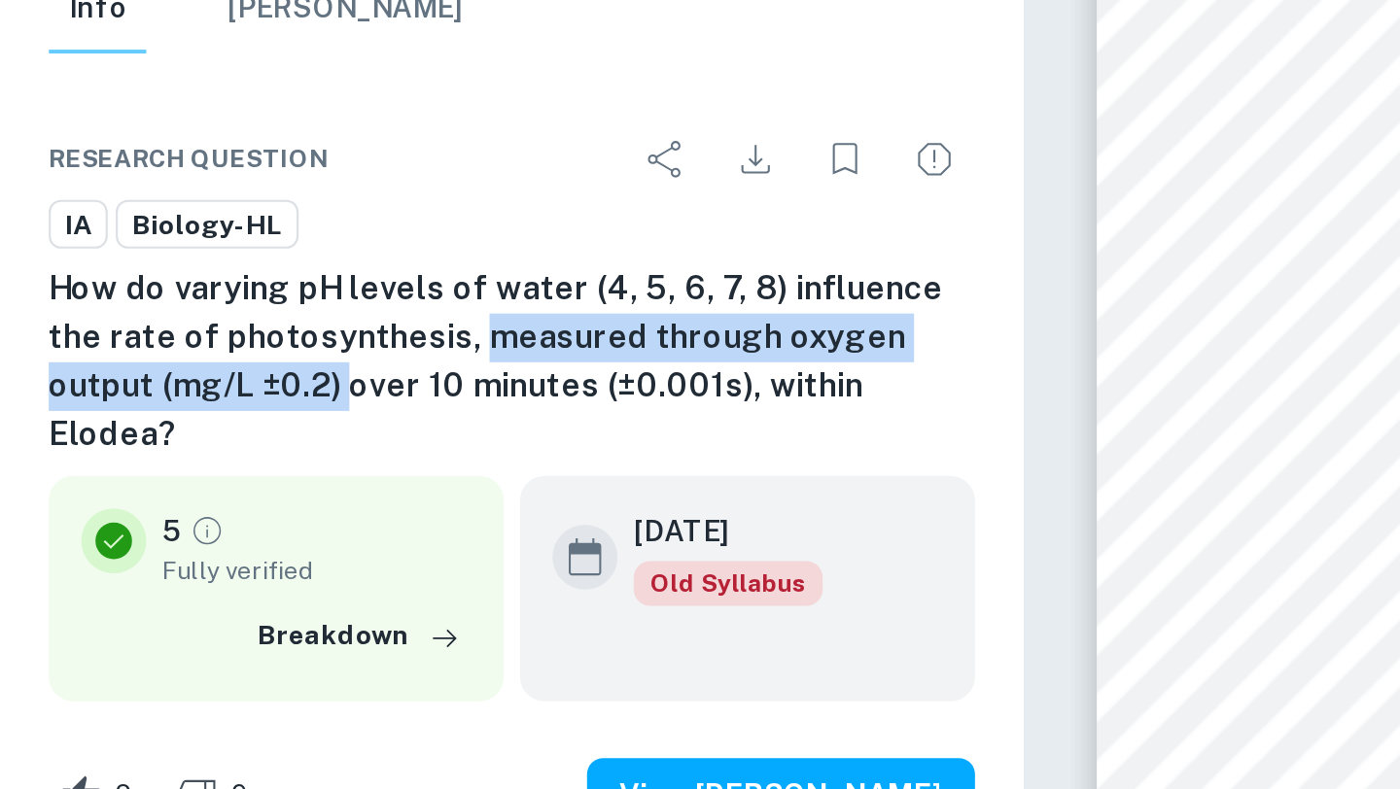
drag, startPoint x: 194, startPoint y: 322, endPoint x: 111, endPoint y: 349, distance: 87.9
click at [111, 349] on h6 "How do varying pH levels of water (4, 5, 6, 7, 8) influence the rate of photosy…" at bounding box center [244, 329] width 443 height 93
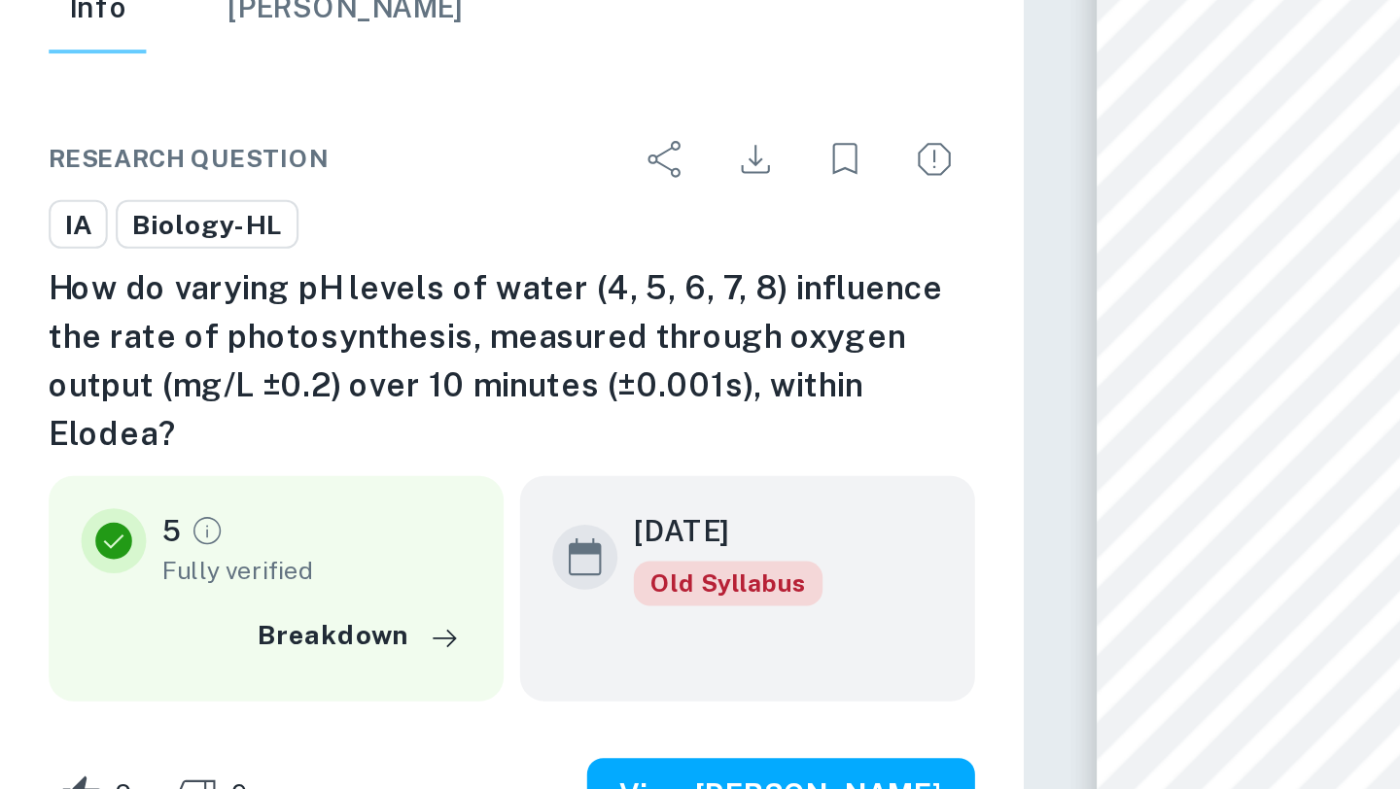
click at [166, 330] on h6 "How do varying pH levels of water (4, 5, 6, 7, 8) influence the rate of photosy…" at bounding box center [244, 329] width 443 height 93
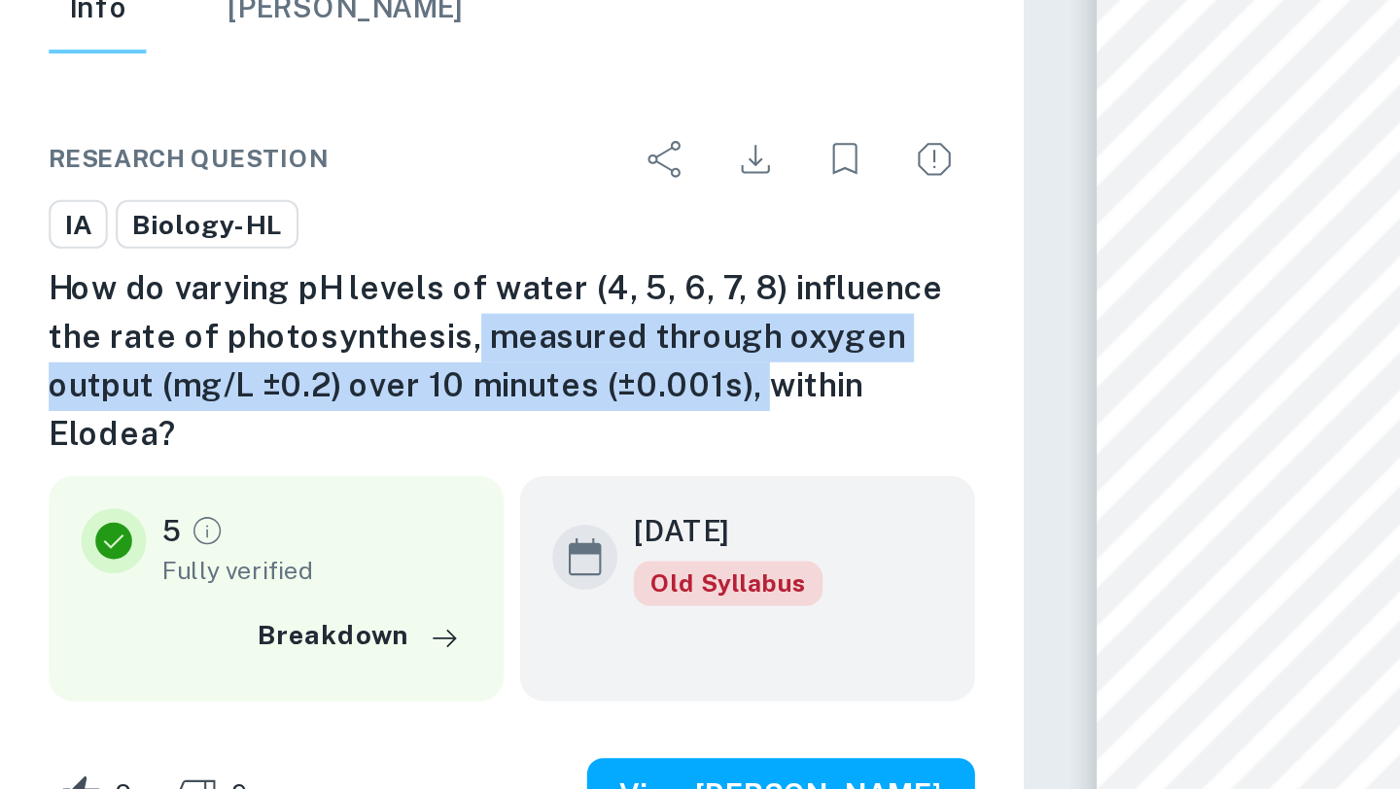
drag, startPoint x: 302, startPoint y: 343, endPoint x: 191, endPoint y: 325, distance: 113.3
click at [191, 325] on h6 "How do varying pH levels of water (4, 5, 6, 7, 8) influence the rate of photosy…" at bounding box center [244, 329] width 443 height 93
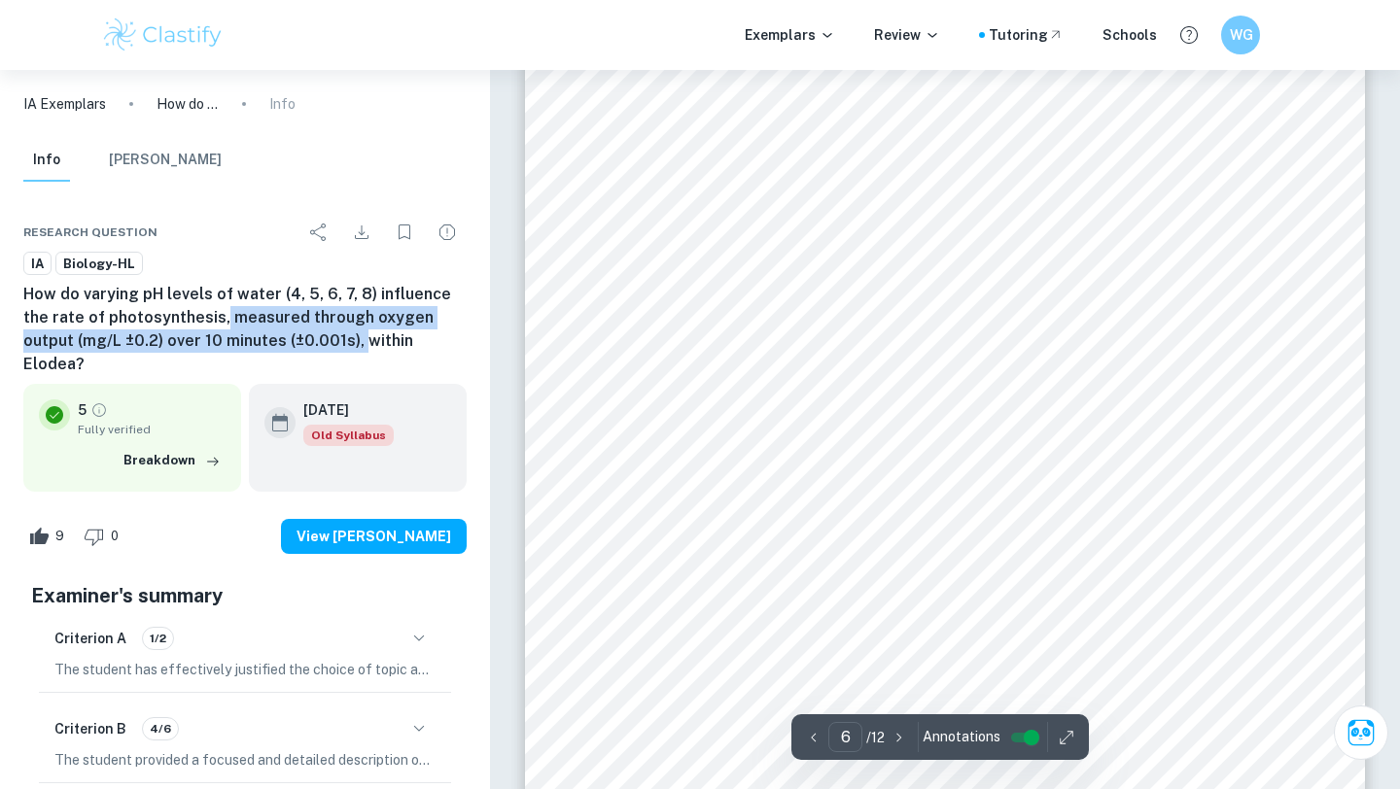
scroll to position [5847, 0]
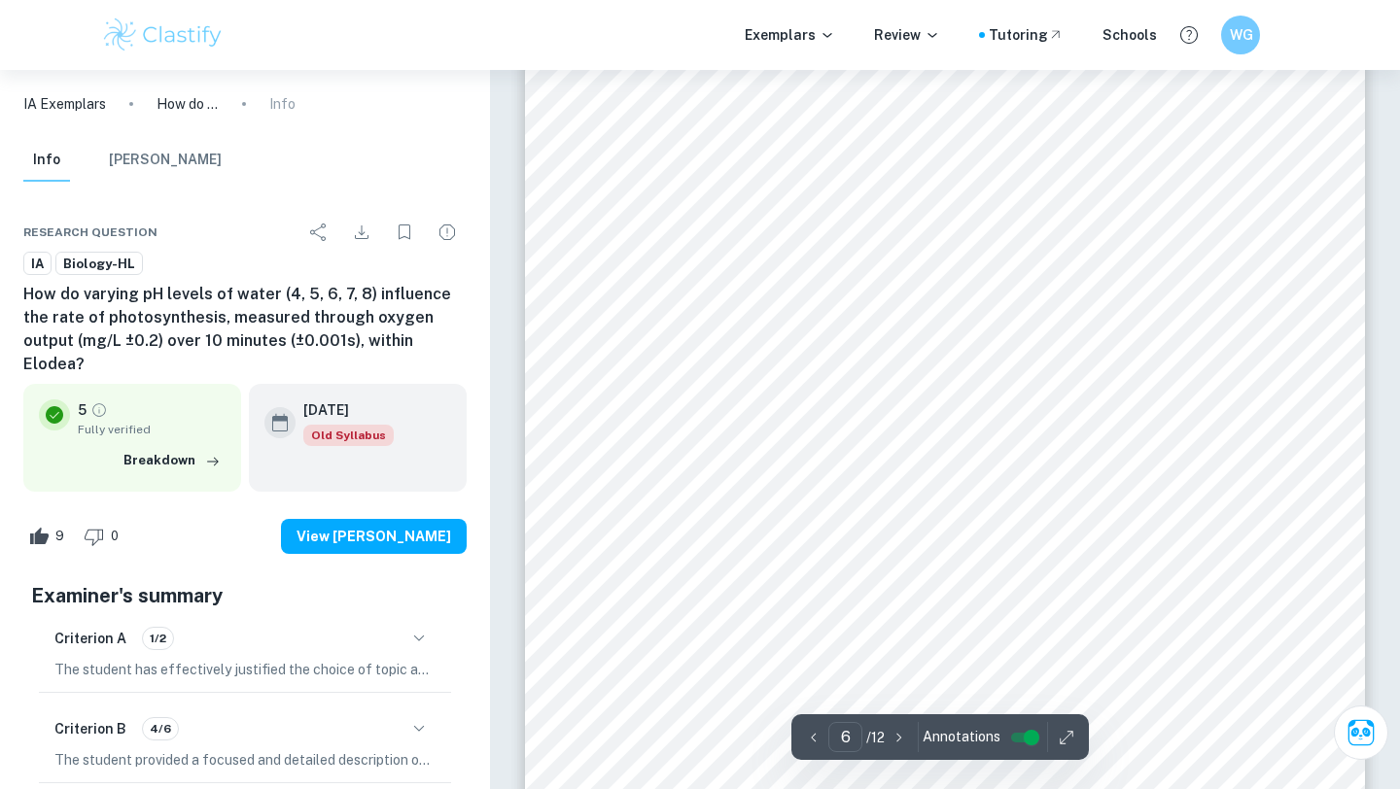
click at [676, 367] on div "6 TABLE 3 3 PROCESSED DATA: Processed Data Table Displaying the Rate of Elodea …" at bounding box center [945, 403] width 840 height 1087
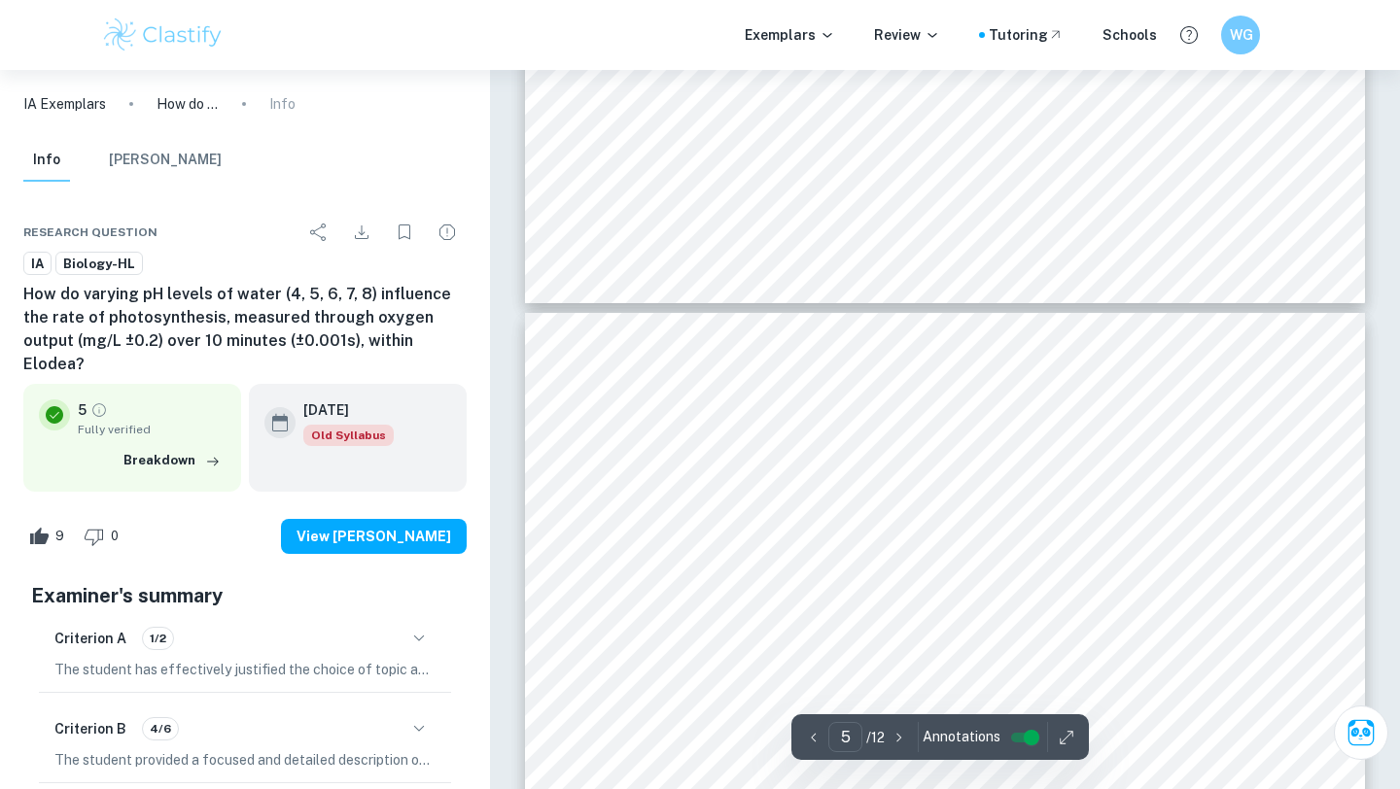
type input "6"
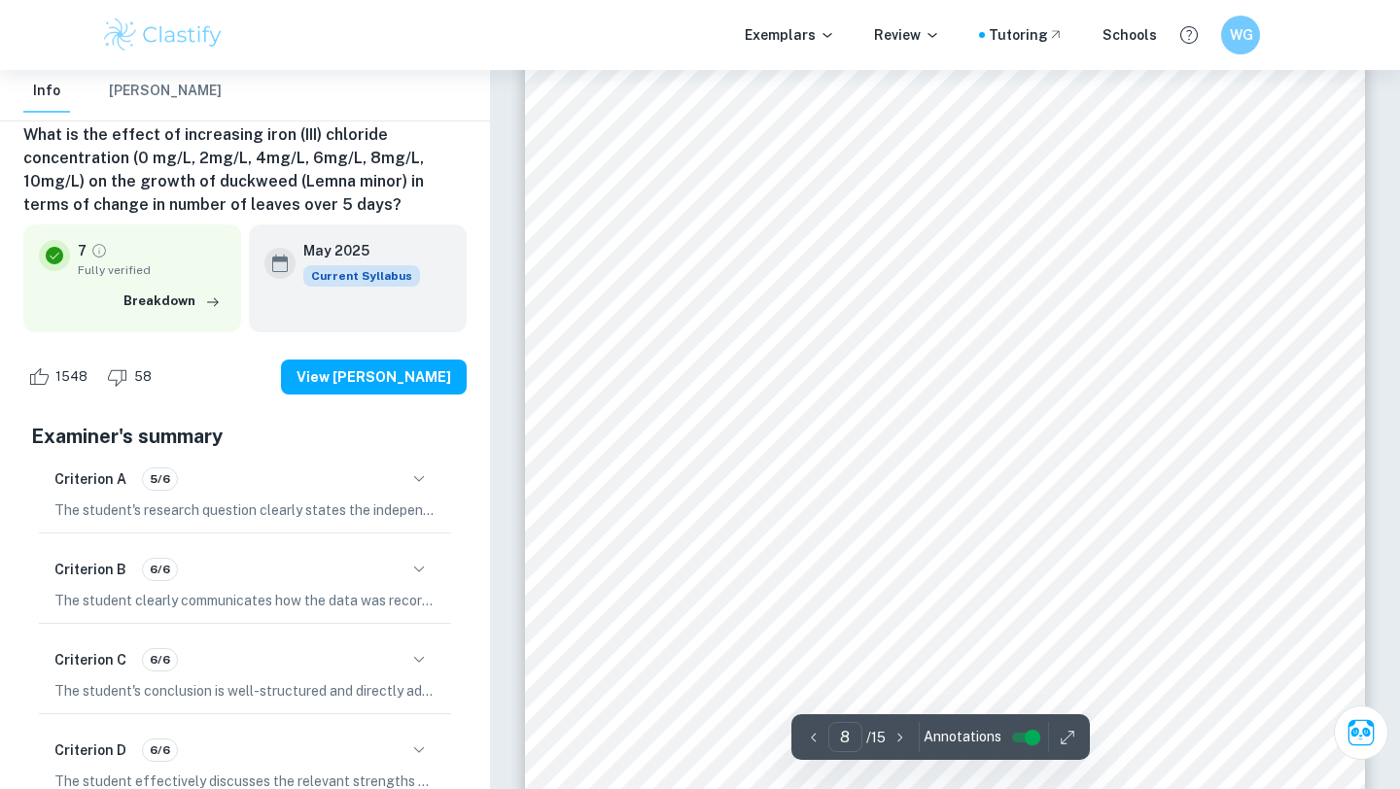
scroll to position [9028, 0]
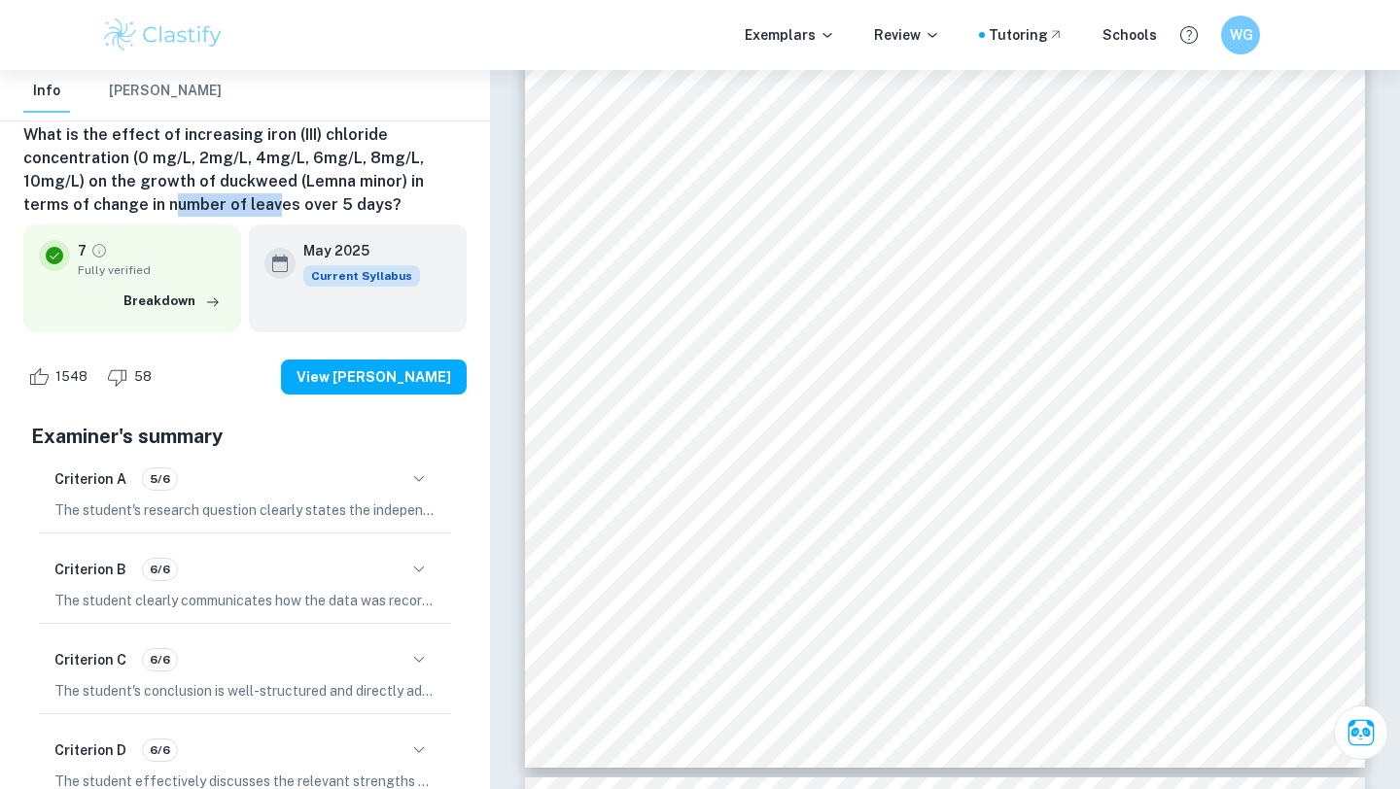
drag, startPoint x: 162, startPoint y: 206, endPoint x: 223, endPoint y: 206, distance: 60.3
click at [223, 206] on h6 "What is the effect of increasing iron (III) chloride concentration (0 mg/L, 2mg…" at bounding box center [244, 169] width 443 height 93
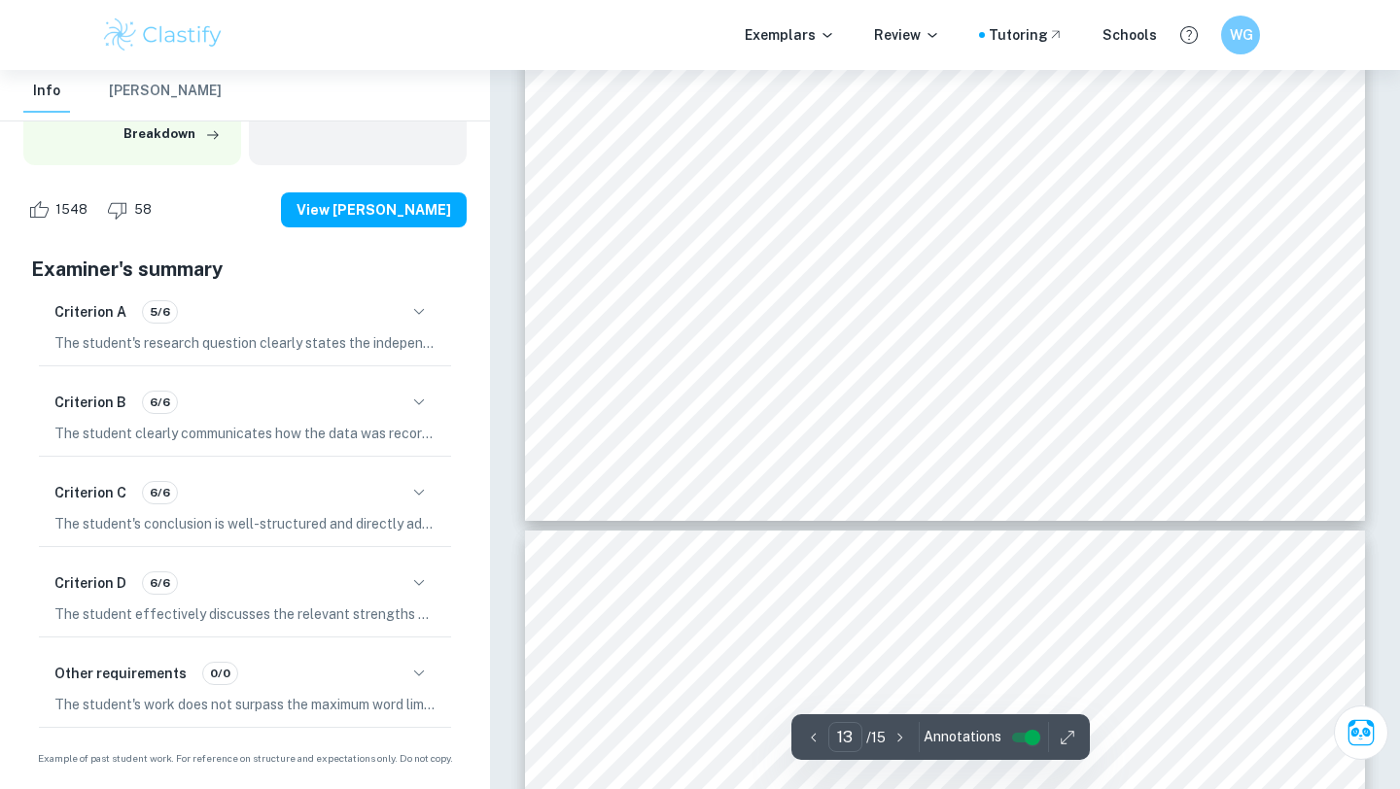
scroll to position [13488, 0]
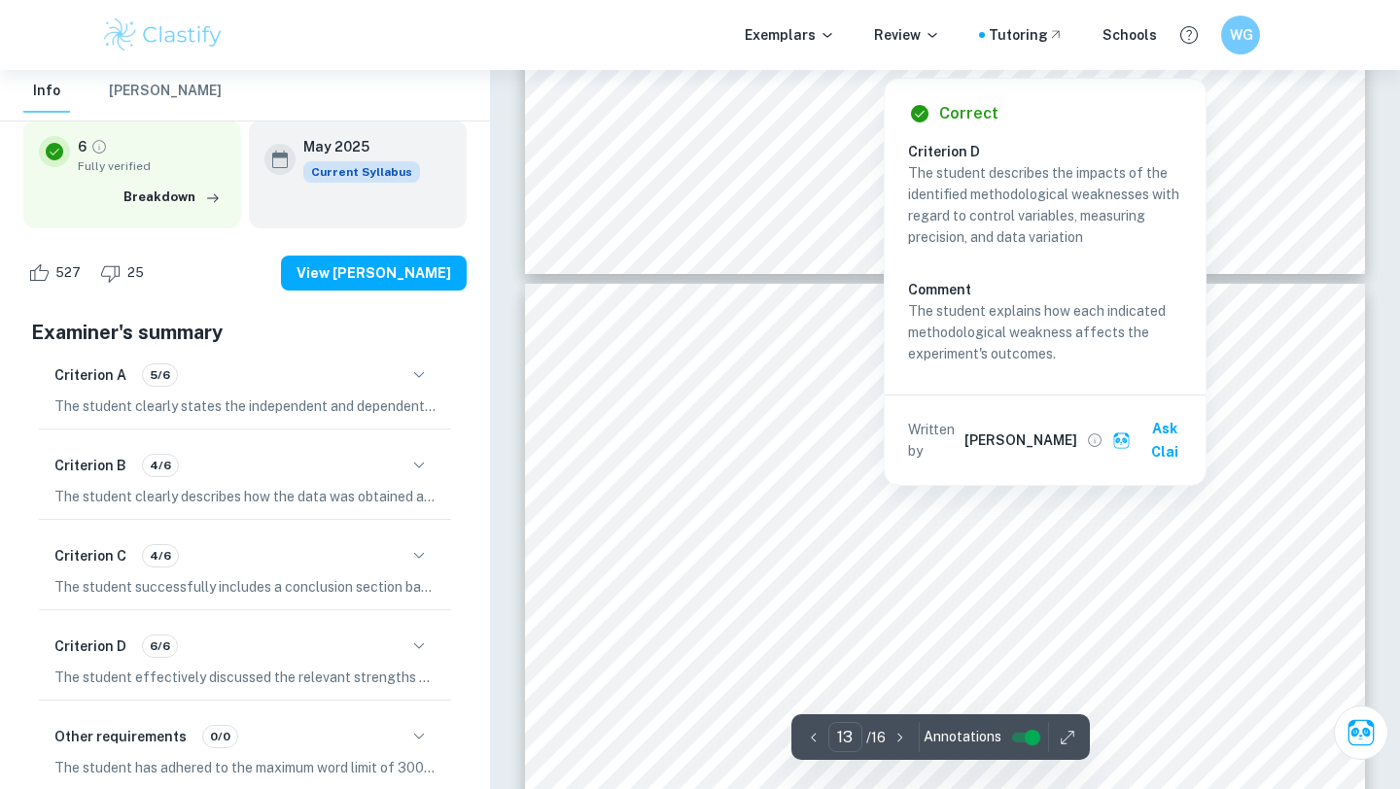
scroll to position [15275, 0]
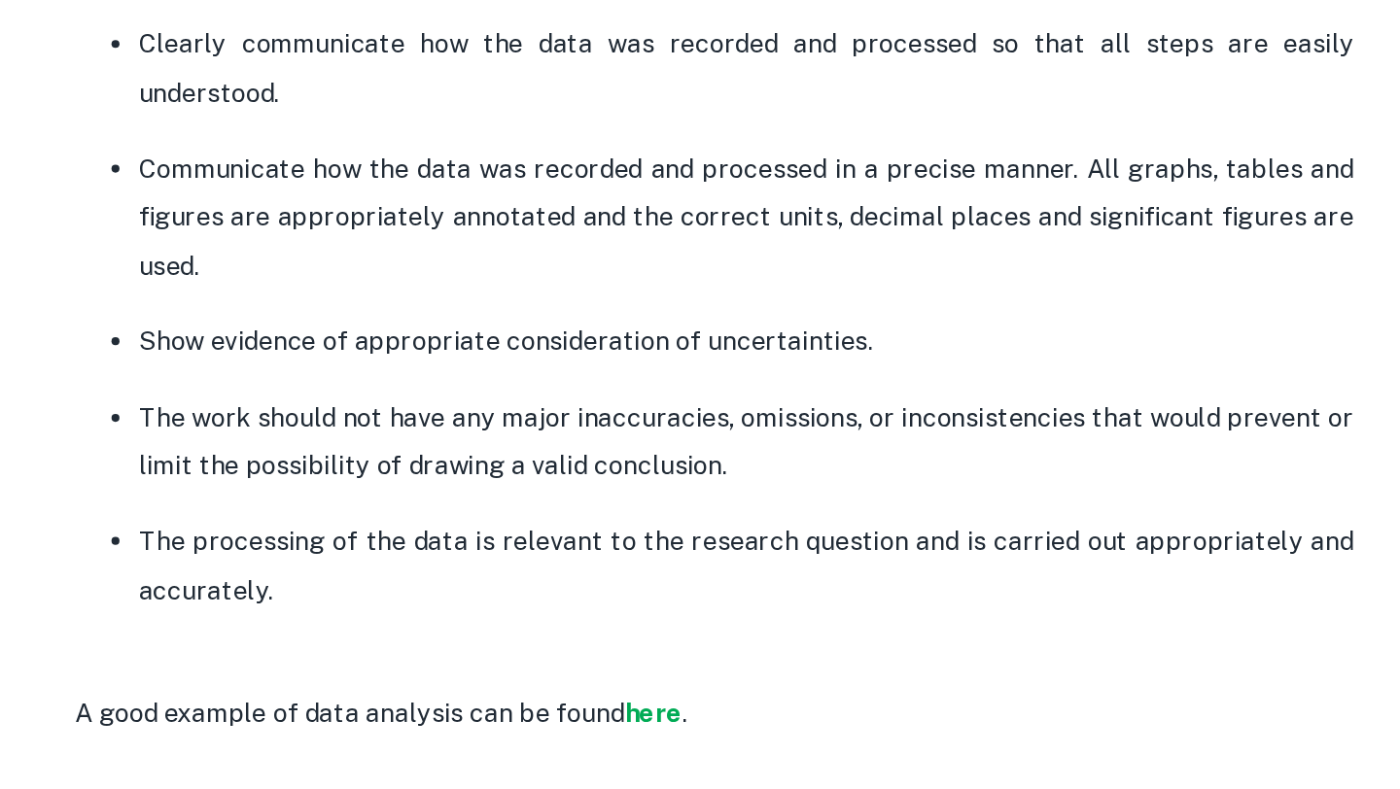
scroll to position [2420, 0]
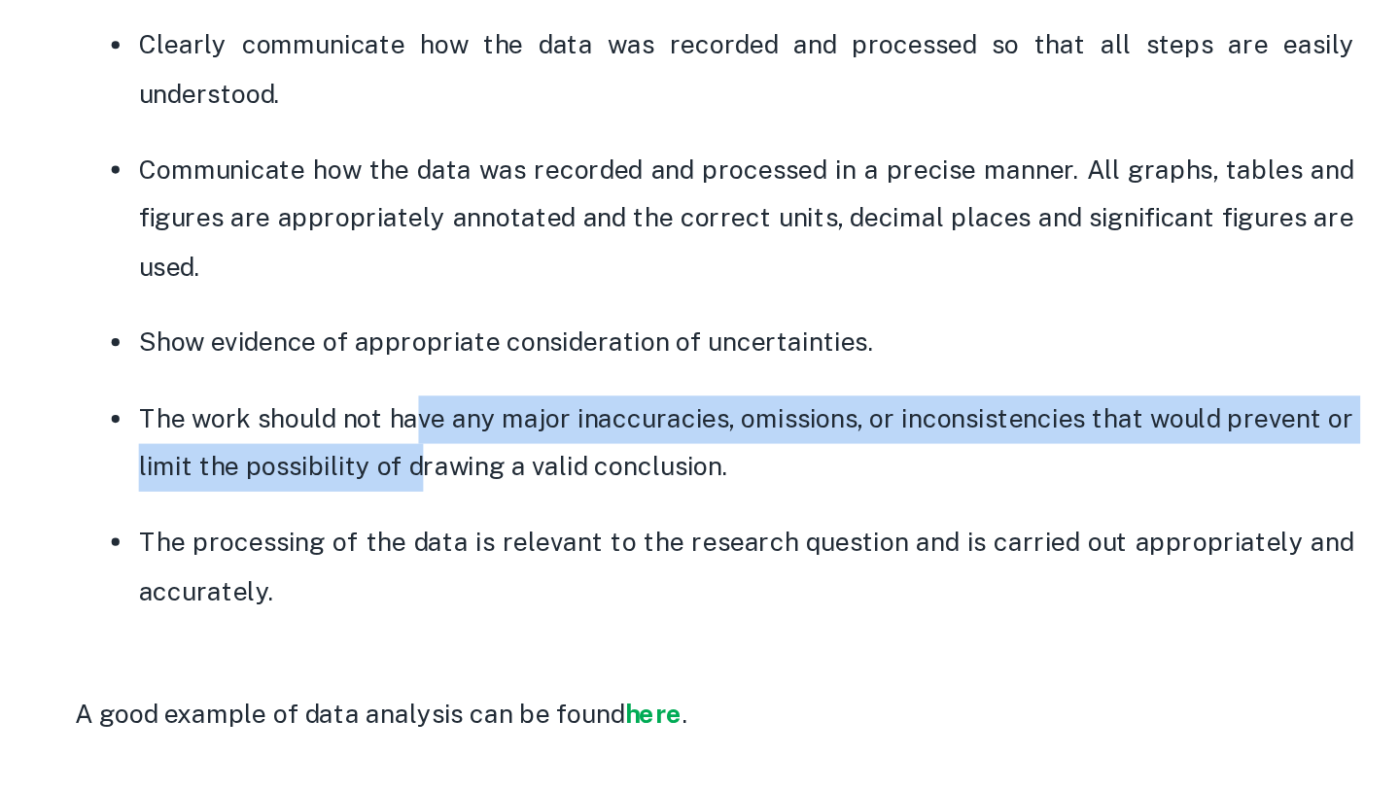
drag, startPoint x: 361, startPoint y: 521, endPoint x: 361, endPoint y: 486, distance: 35.0
click at [361, 486] on p "The work should not have any major inaccuracies, omissions, or inconsistencies …" at bounding box center [561, 510] width 739 height 59
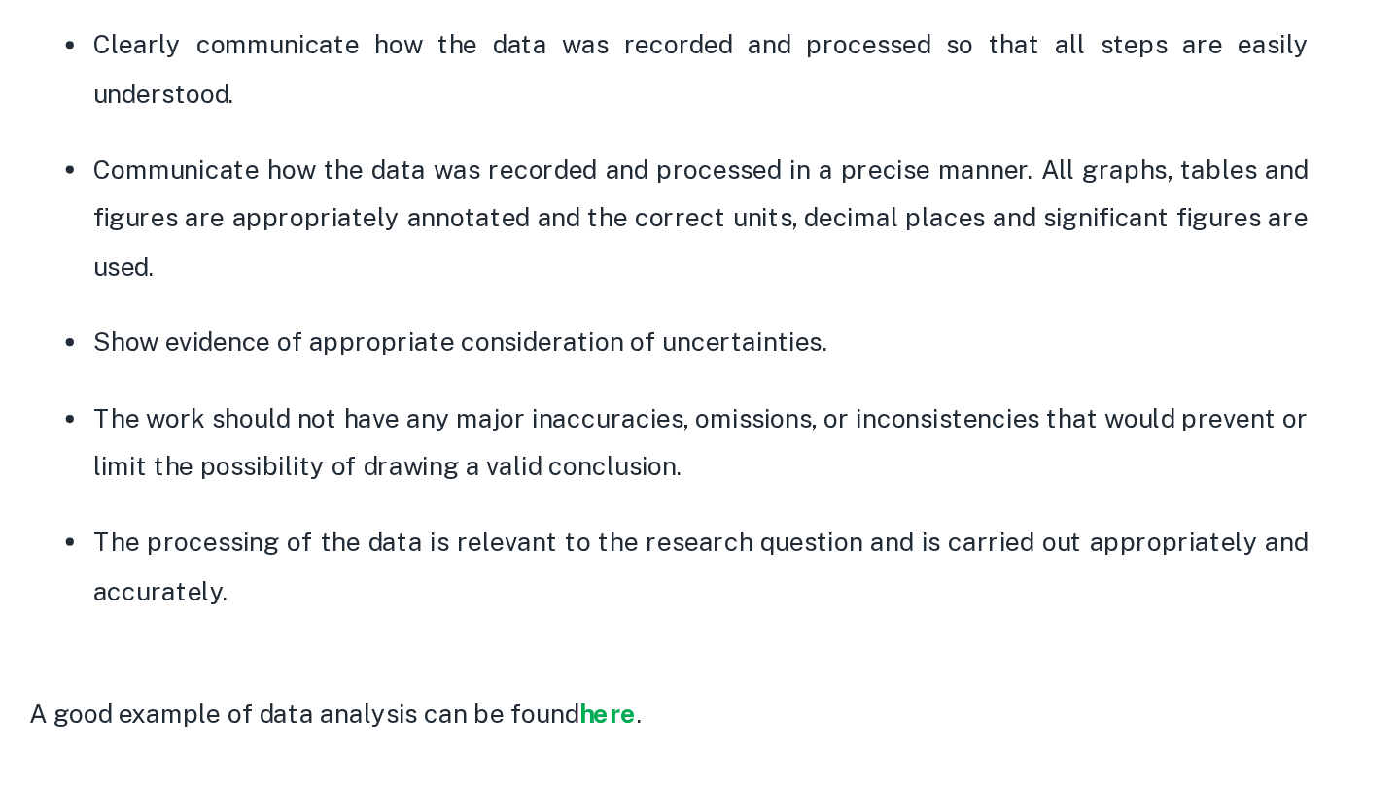
click at [399, 496] on p "The work should not have any major inaccuracies, omissions, or inconsistencies …" at bounding box center [561, 510] width 739 height 59
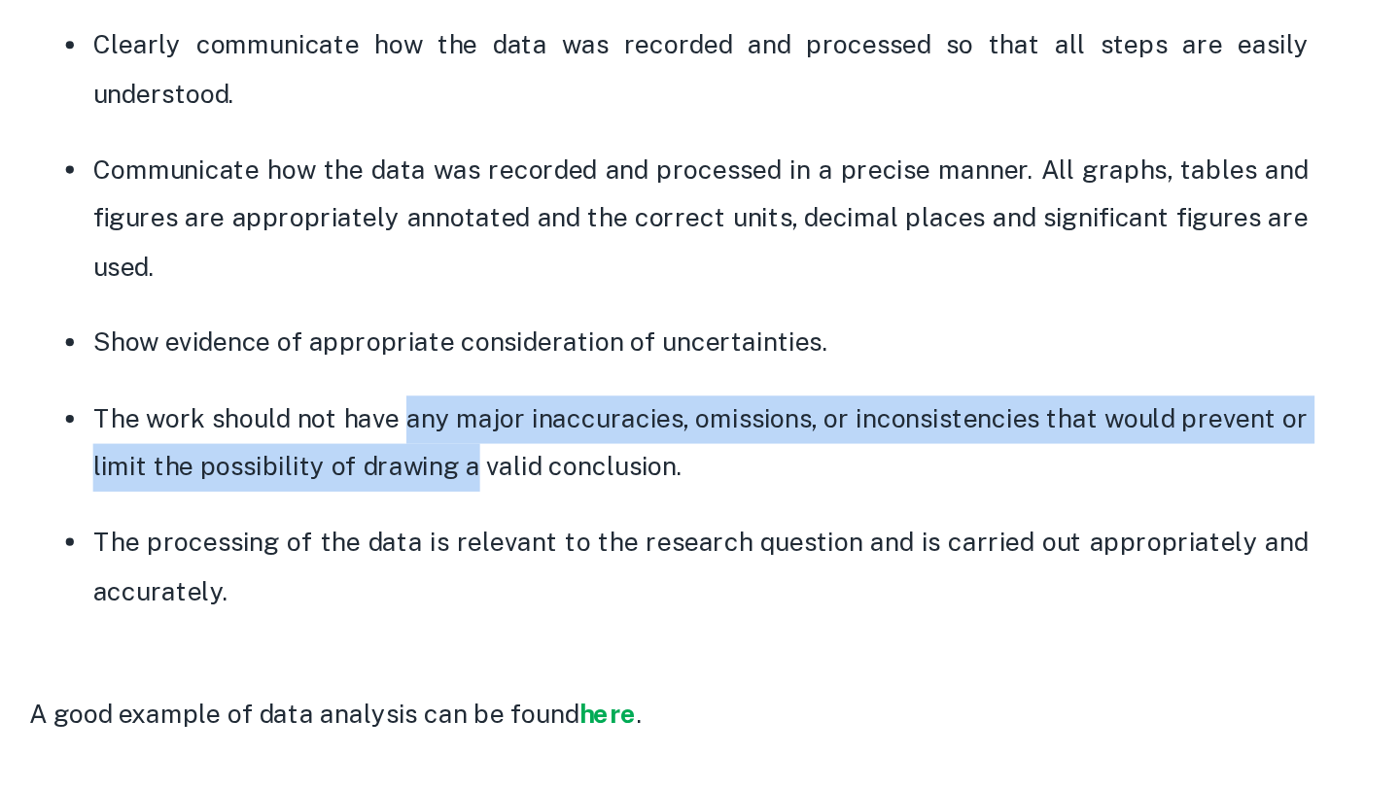
drag, startPoint x: 399, startPoint y: 496, endPoint x: 410, endPoint y: 527, distance: 32.9
click at [410, 527] on p "The work should not have any major inaccuracies, omissions, or inconsistencies …" at bounding box center [561, 510] width 739 height 59
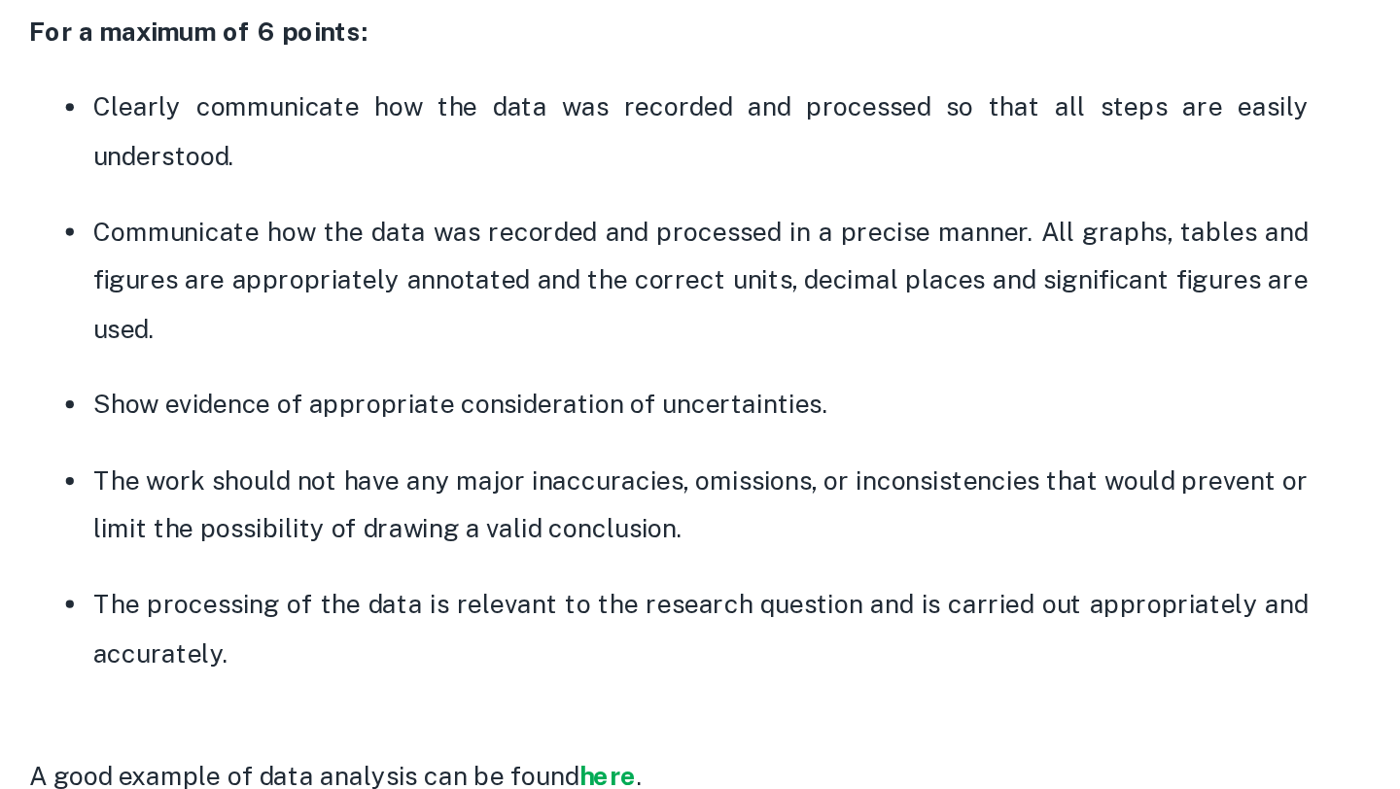
drag, startPoint x: 420, startPoint y: 589, endPoint x: 420, endPoint y: 568, distance: 21.4
click at [420, 557] on p "The processing of the data is relevant to the research question and is carried …" at bounding box center [561, 585] width 739 height 59
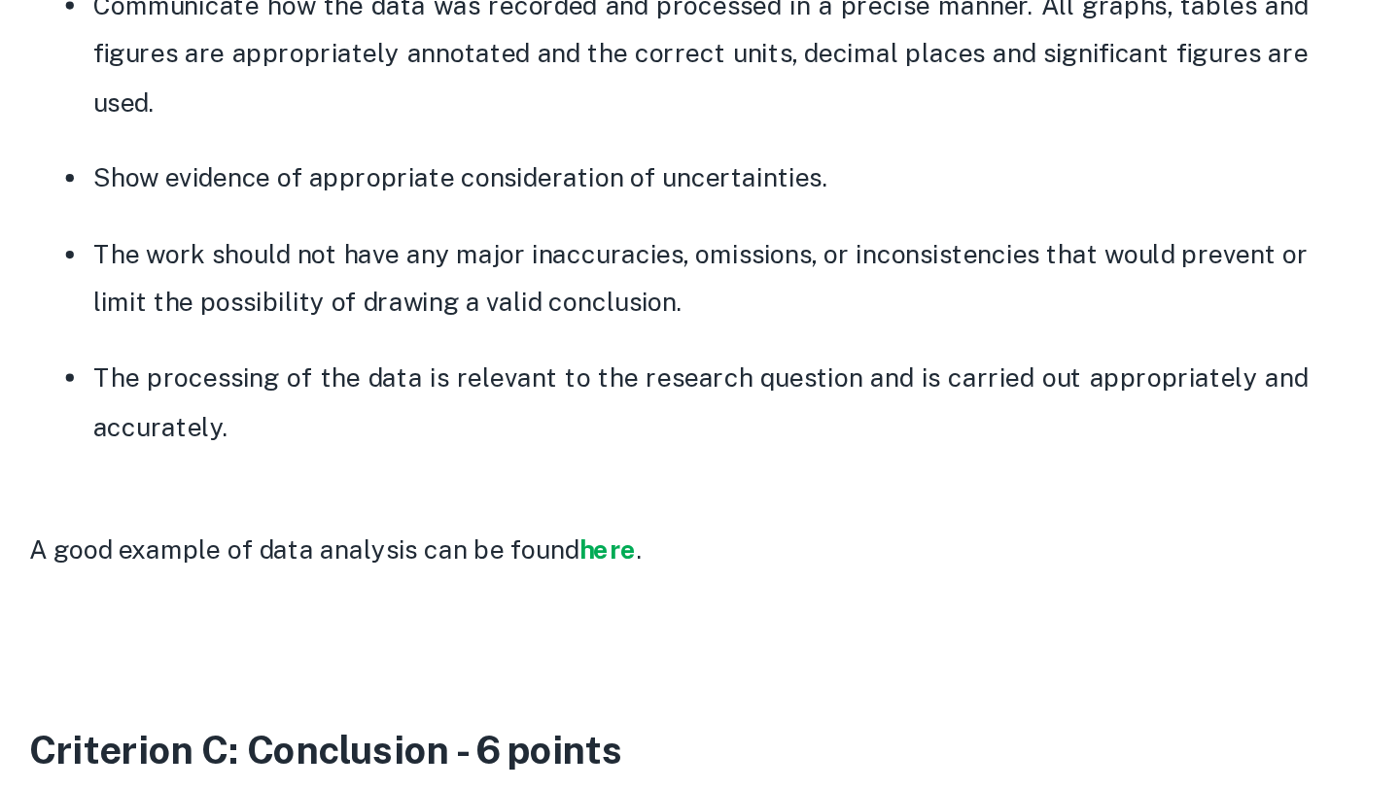
scroll to position [2460, 0]
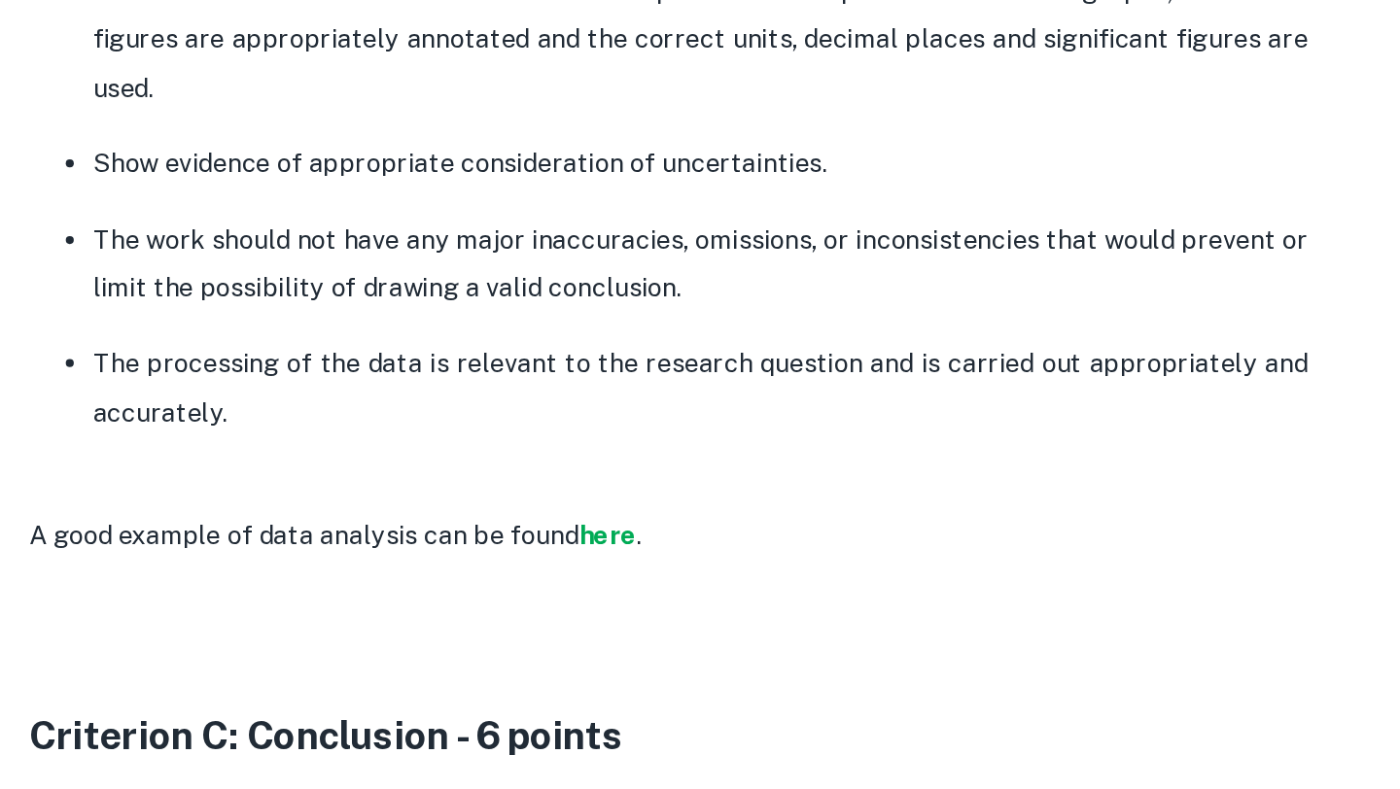
click at [468, 639] on span "A good example of data analysis can be found" at bounding box center [321, 635] width 334 height 18
click at [502, 639] on strong "here" at bounding box center [505, 635] width 35 height 18
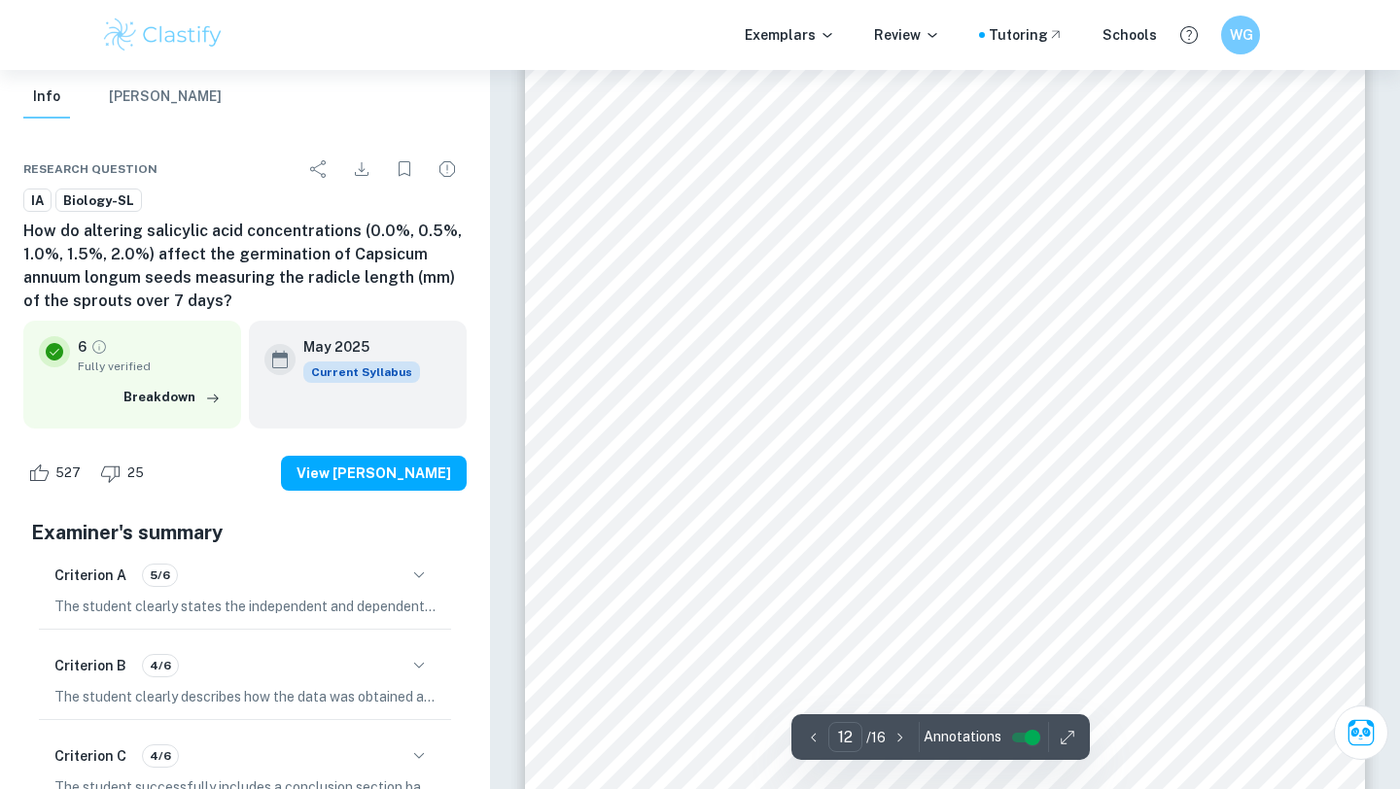
scroll to position [13371, 0]
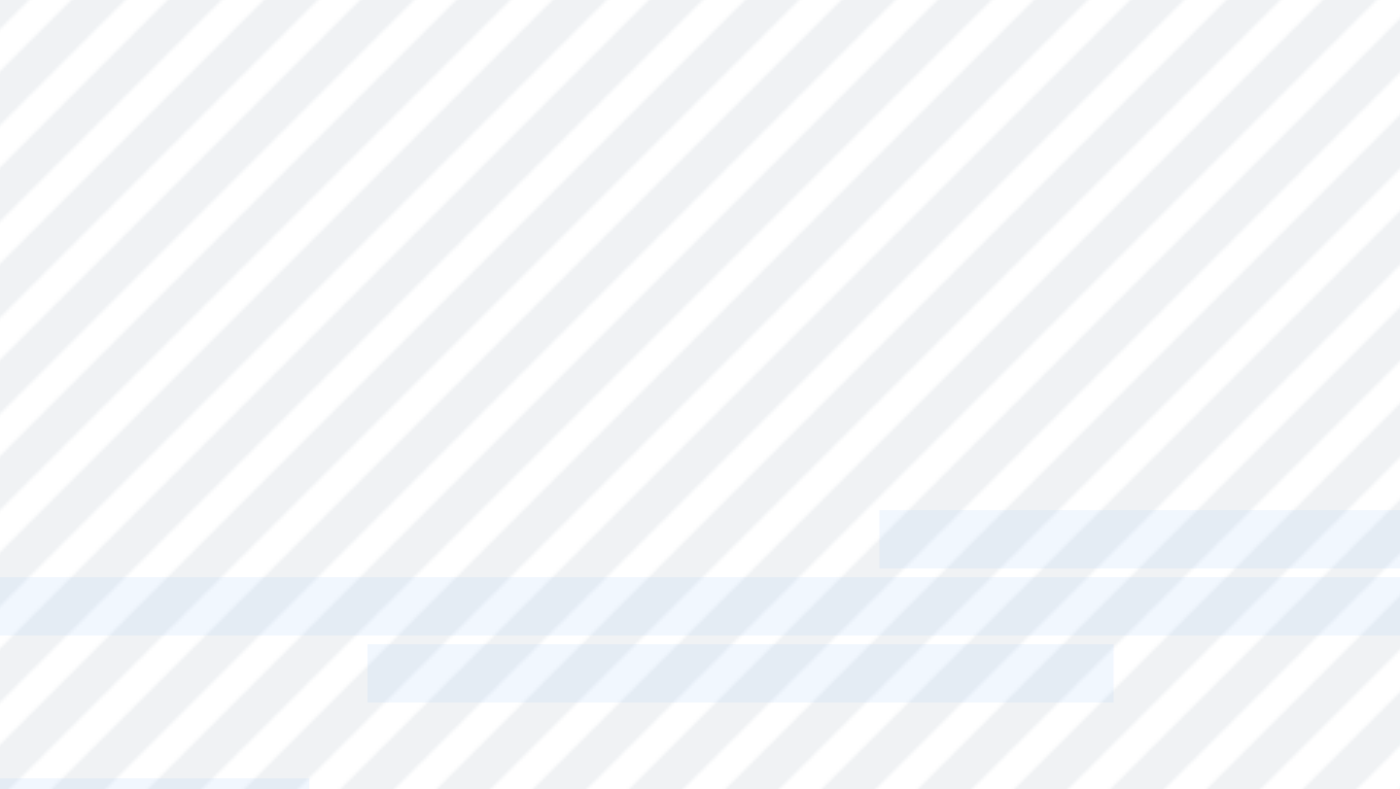
drag, startPoint x: 1042, startPoint y: 553, endPoint x: 952, endPoint y: 561, distance: 90.7
click at [952, 561] on div "Graph 1. Concentration of [MEDICAL_DATA] solution (%) vs mean radicle length (±…" at bounding box center [945, 599] width 840 height 1187
click at [952, 561] on span "Graph 1. Concentration of [MEDICAL_DATA] solution (%) vs mean radicle length (±…" at bounding box center [964, 565] width 675 height 17
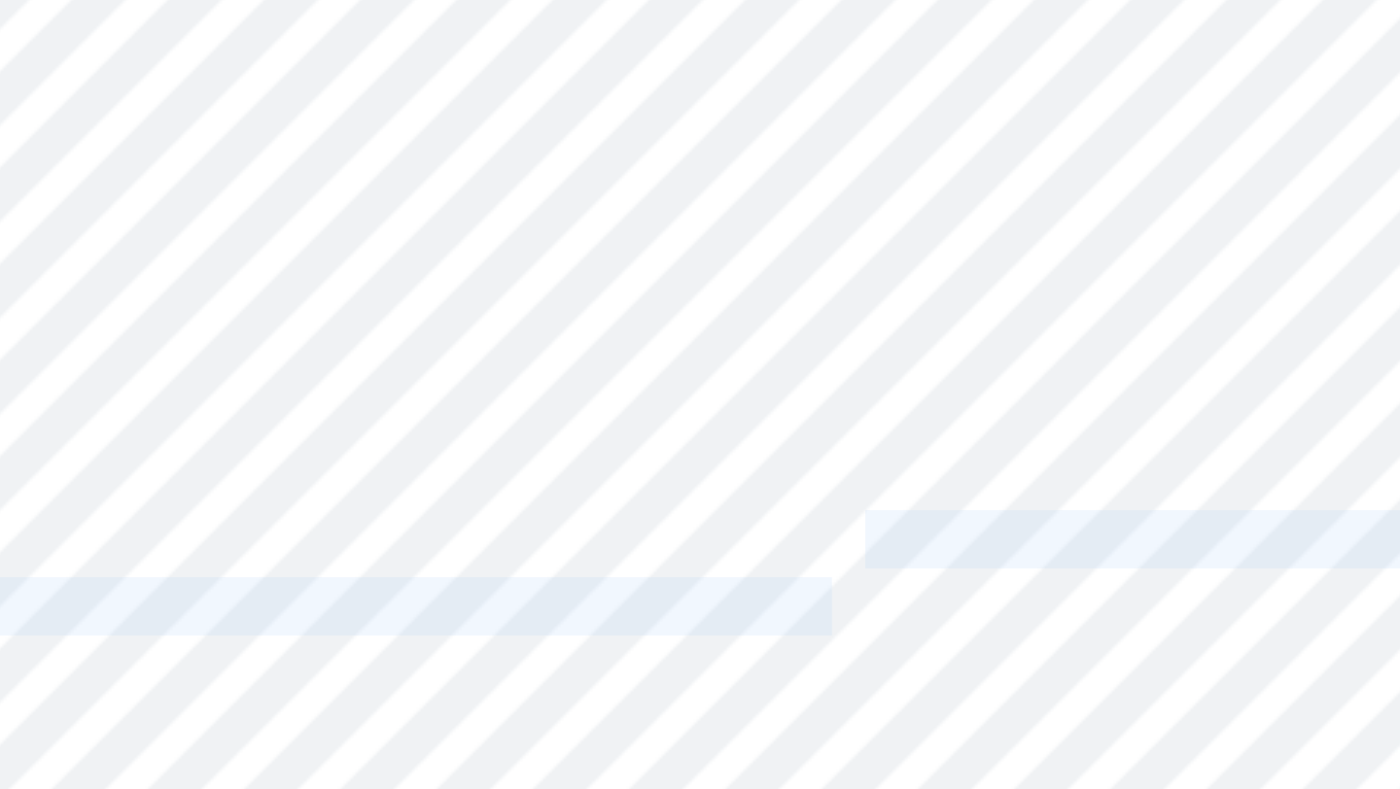
drag, startPoint x: 979, startPoint y: 591, endPoint x: 945, endPoint y: 565, distance: 43.0
click at [945, 565] on div "Graph 1. Concentration of [MEDICAL_DATA] solution (%) vs mean radicle length (±…" at bounding box center [945, 599] width 840 height 1187
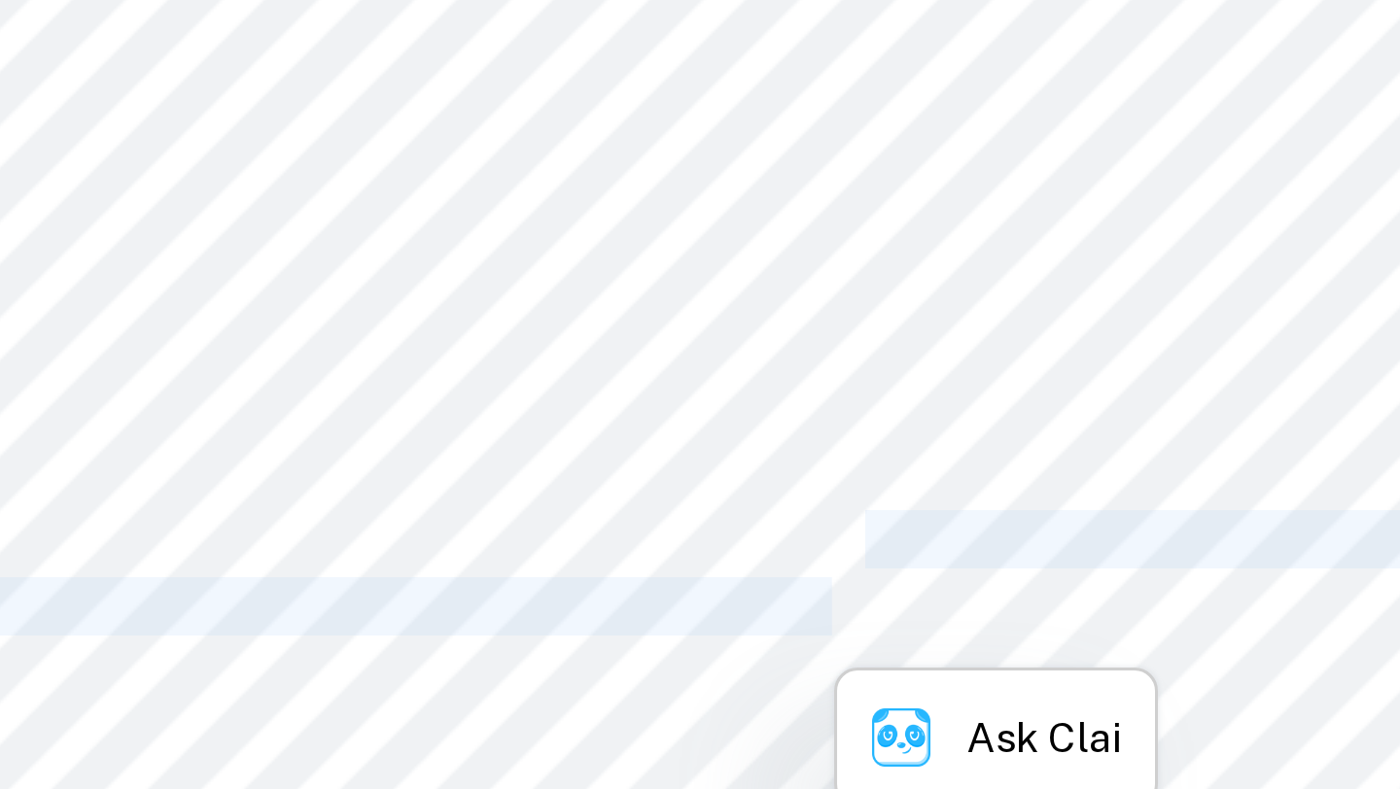
click at [945, 565] on span "Graph 1. Concentration of [MEDICAL_DATA] solution (%) vs mean radicle length (±…" at bounding box center [964, 565] width 675 height 17
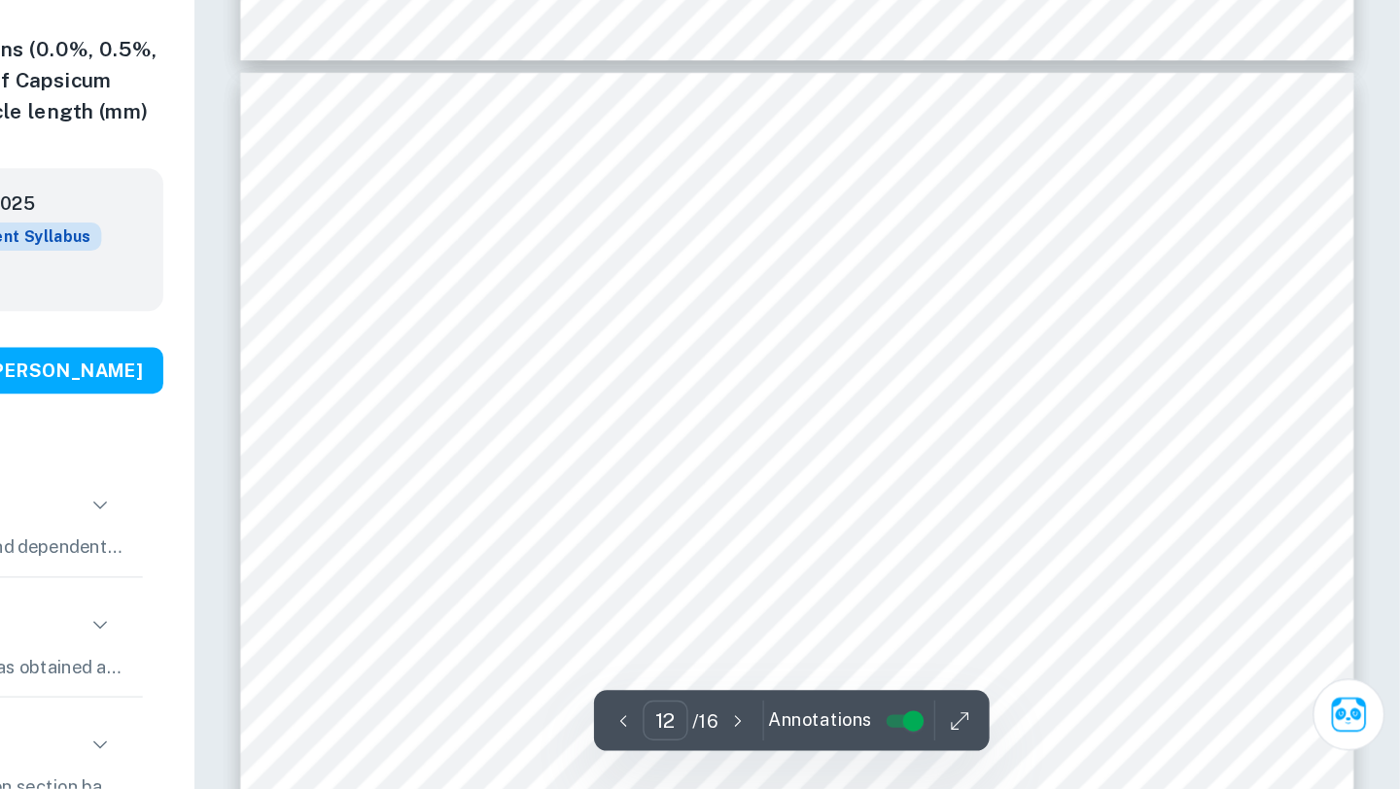
scroll to position [13198, 0]
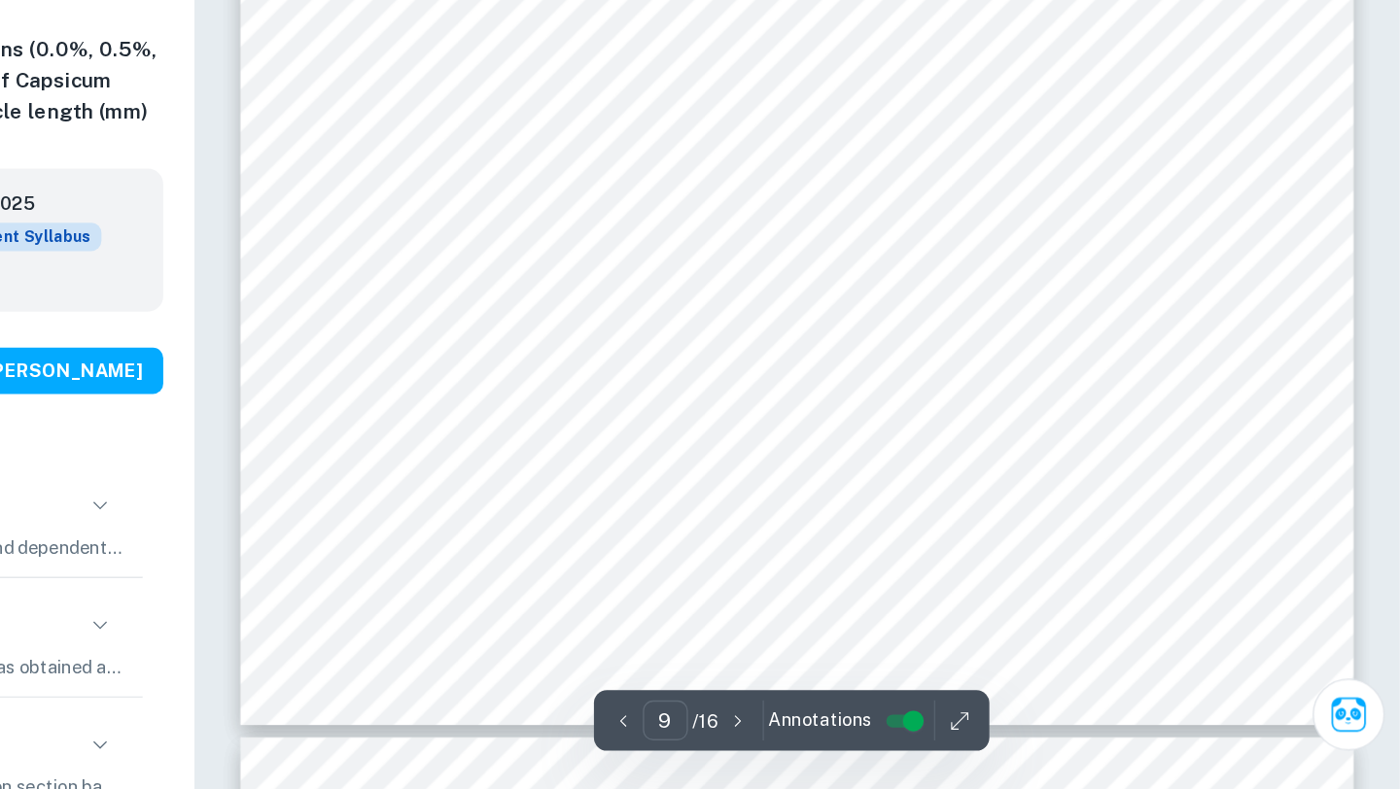
type input "10"
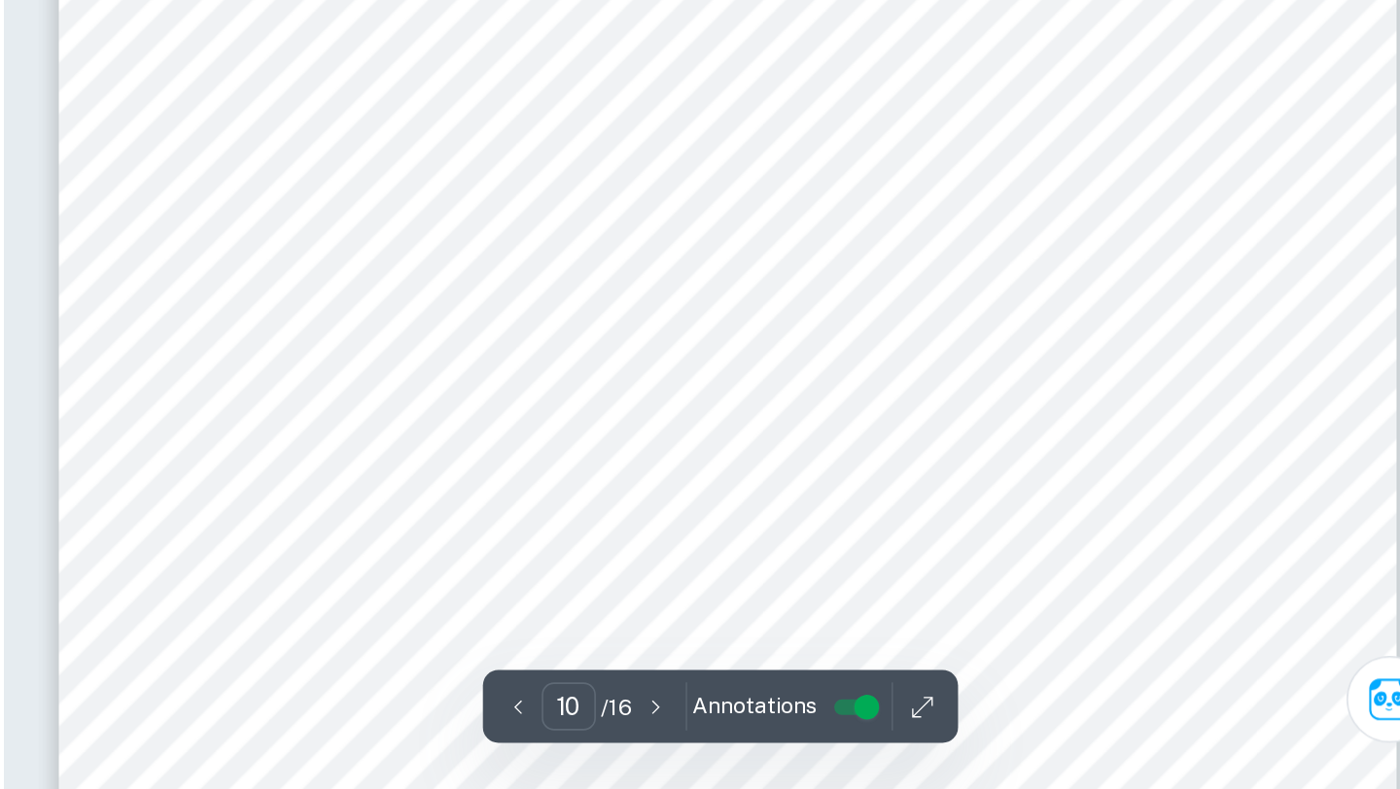
scroll to position [11133, 0]
